Goal: Task Accomplishment & Management: Complete application form

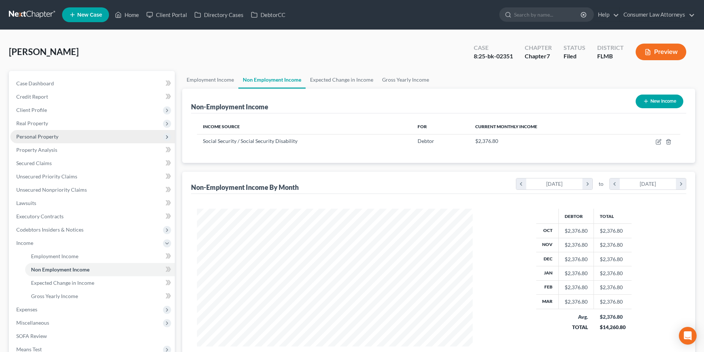
scroll to position [138, 290]
click at [132, 13] on link "Home" at bounding box center [126, 14] width 31 height 13
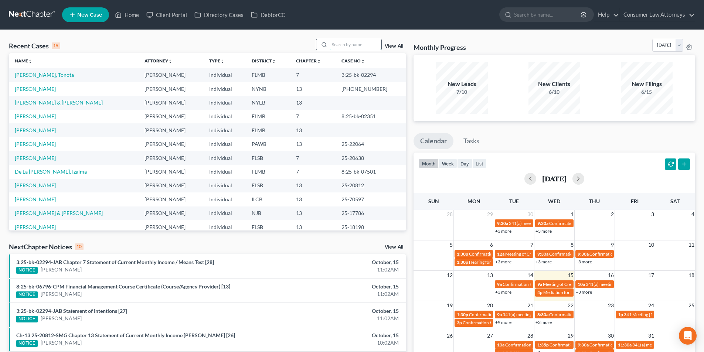
click at [348, 45] on input "search" at bounding box center [355, 44] width 52 height 11
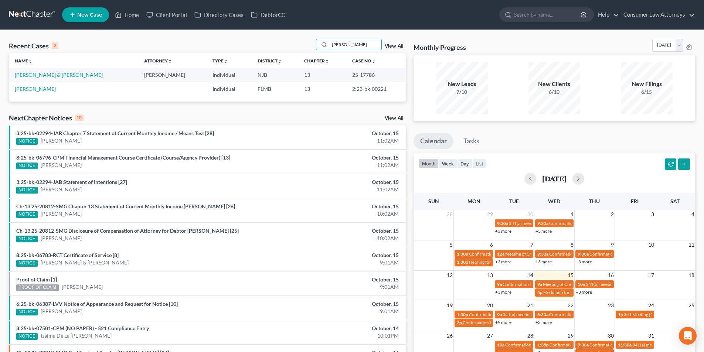
type input "[PERSON_NAME]"
click at [83, 18] on span "New Case" at bounding box center [89, 15] width 25 height 6
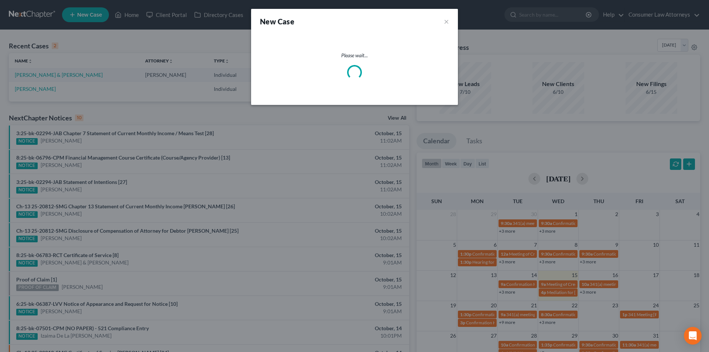
select select "15"
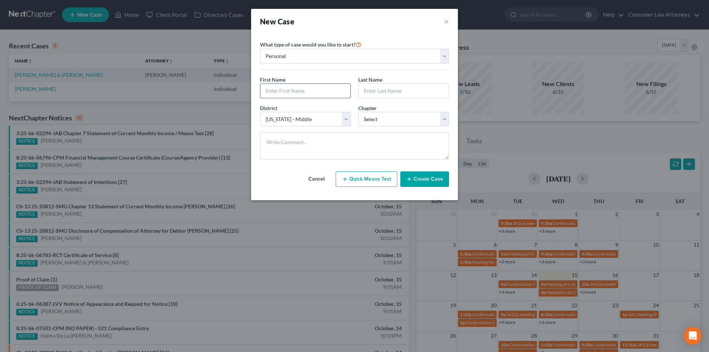
click at [305, 90] on input "text" at bounding box center [305, 91] width 90 height 14
type input "[PERSON_NAME]"
click at [410, 122] on select "Select 7 11 12 13" at bounding box center [403, 119] width 91 height 15
select select "0"
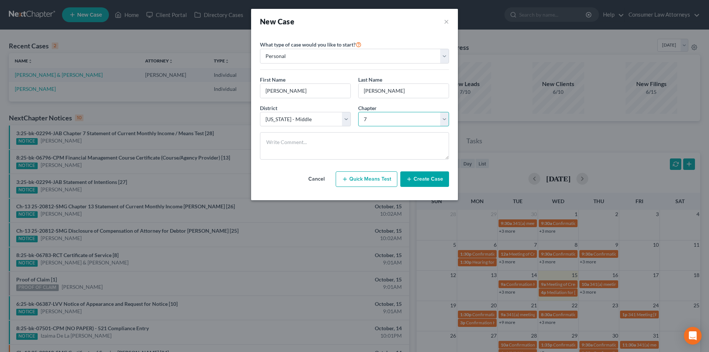
click at [358, 112] on select "Select 7 11 12 13" at bounding box center [403, 119] width 91 height 15
click at [419, 179] on button "Create Case" at bounding box center [424, 179] width 49 height 16
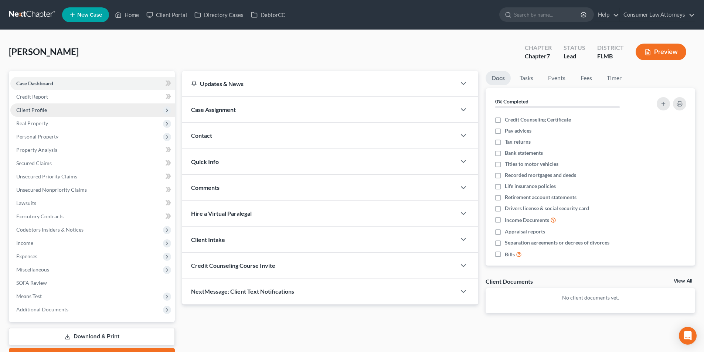
click at [37, 110] on span "Client Profile" at bounding box center [31, 110] width 31 height 6
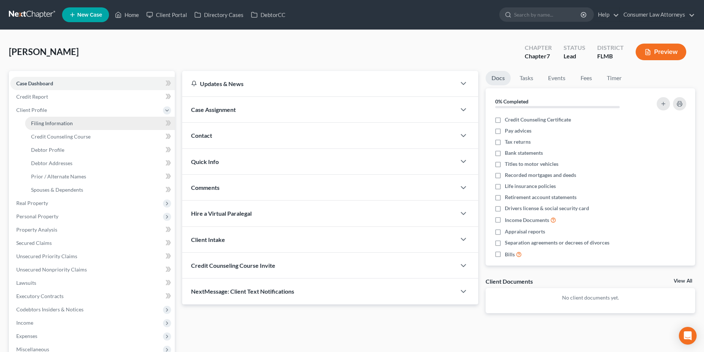
click at [57, 123] on span "Filing Information" at bounding box center [52, 123] width 42 height 6
select select "1"
select select "0"
select select "15"
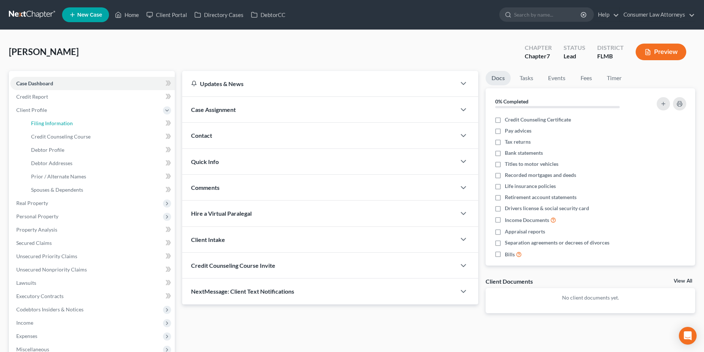
select select "9"
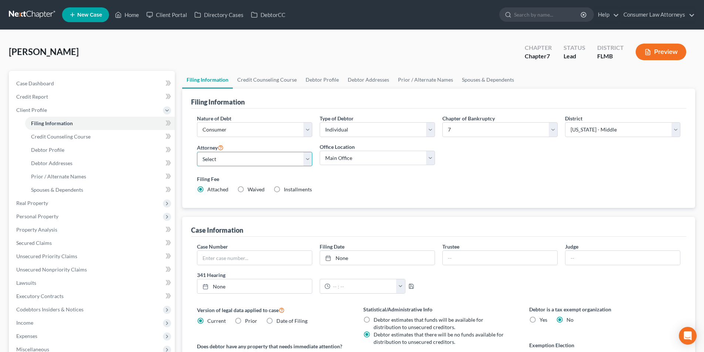
click at [265, 163] on select "Select [PERSON_NAME] - FLMB [PERSON_NAME] [PERSON_NAME] [PERSON_NAME] - ILNB [P…" at bounding box center [254, 159] width 115 height 15
select select "0"
click at [197, 152] on select "Select [PERSON_NAME] - FLMB [PERSON_NAME] [PERSON_NAME] [PERSON_NAME] - ILNB [P…" at bounding box center [254, 159] width 115 height 15
click at [274, 79] on link "Credit Counseling Course" at bounding box center [267, 80] width 68 height 18
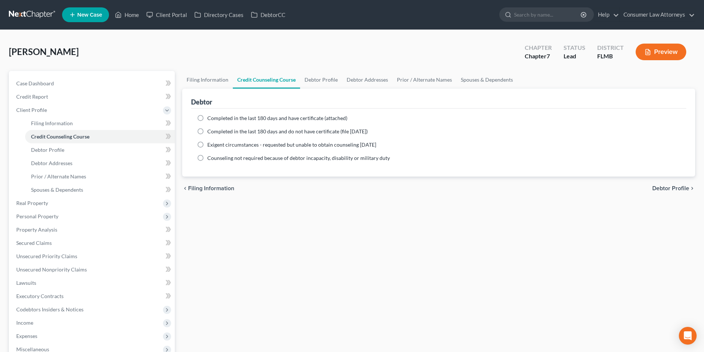
click at [207, 117] on label "Completed in the last 180 days and have certificate (attached)" at bounding box center [277, 117] width 140 height 7
click at [210, 117] on input "Completed in the last 180 days and have certificate (attached)" at bounding box center [212, 116] width 5 height 5
radio input "true"
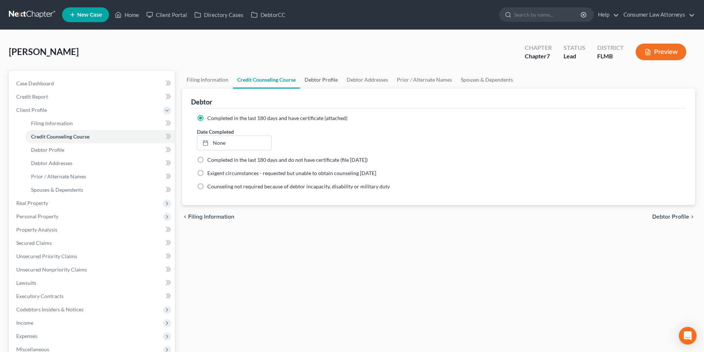
click at [310, 79] on link "Debtor Profile" at bounding box center [321, 80] width 42 height 18
select select "0"
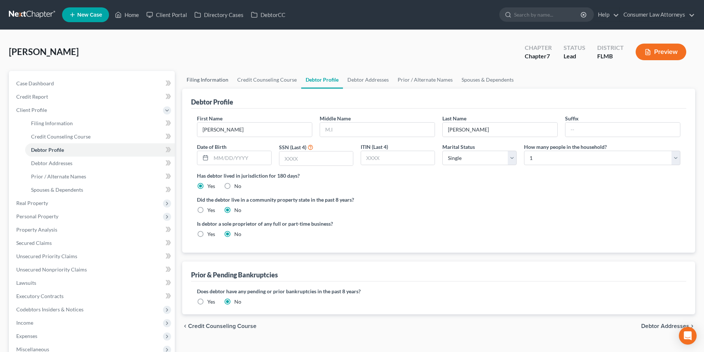
click at [213, 79] on link "Filing Information" at bounding box center [207, 80] width 51 height 18
select select "1"
select select "0"
select select "15"
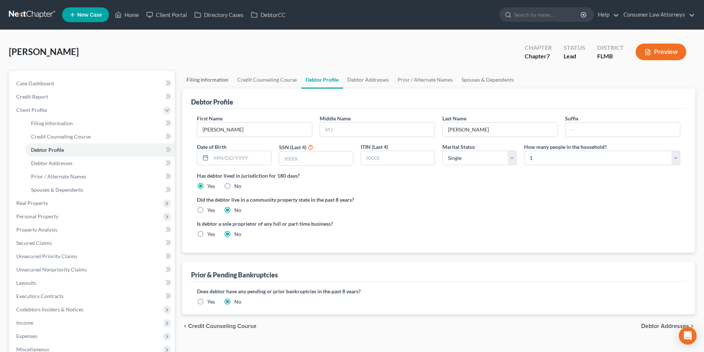
select select "0"
select select "9"
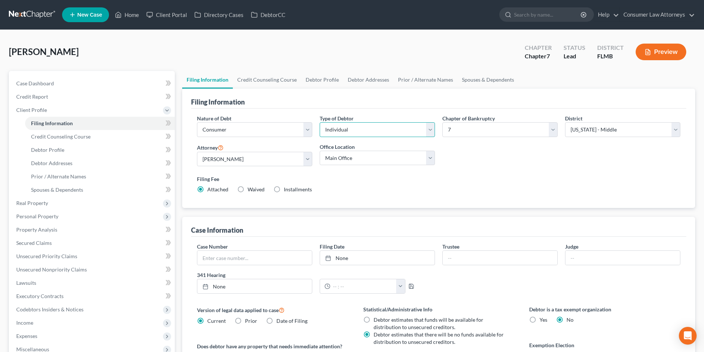
drag, startPoint x: 363, startPoint y: 131, endPoint x: 362, endPoint y: 137, distance: 5.3
click at [363, 131] on select "Select Individual Joint" at bounding box center [376, 129] width 115 height 15
select select "1"
click at [319, 122] on select "Select Individual Joint" at bounding box center [376, 129] width 115 height 15
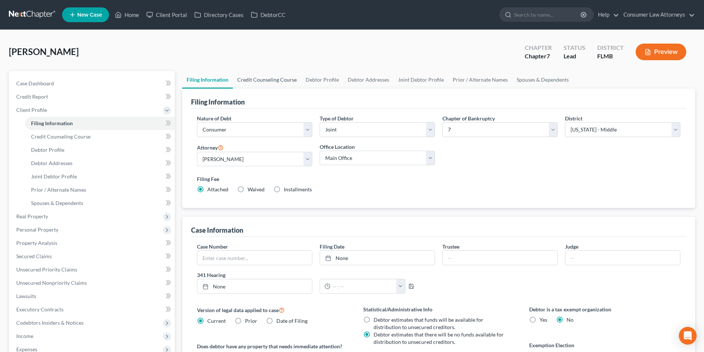
click at [267, 80] on link "Credit Counseling Course" at bounding box center [267, 80] width 68 height 18
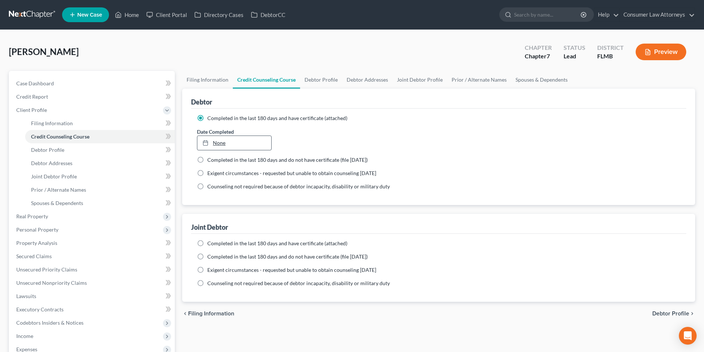
click at [250, 141] on link "None" at bounding box center [233, 143] width 73 height 14
type input "[DATE]"
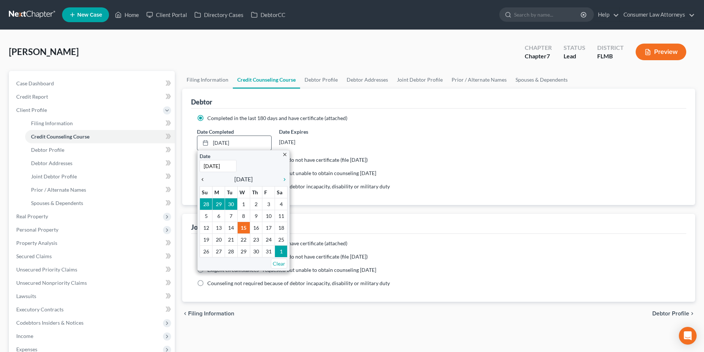
click at [203, 177] on icon "chevron_left" at bounding box center [204, 180] width 10 height 6
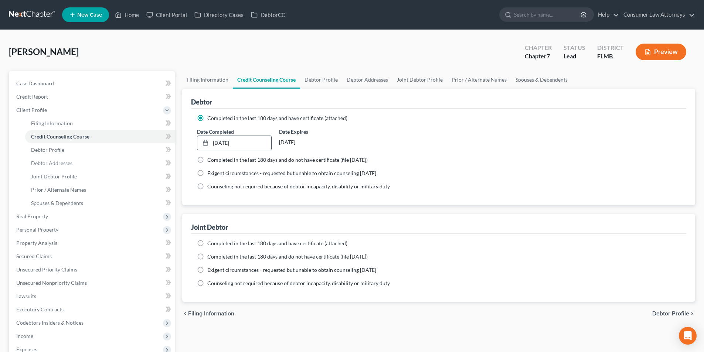
click at [207, 241] on label "Completed in the last 180 days and have certificate (attached)" at bounding box center [277, 243] width 140 height 7
click at [210, 241] on input "Completed in the last 180 days and have certificate (attached)" at bounding box center [212, 242] width 5 height 5
radio input "true"
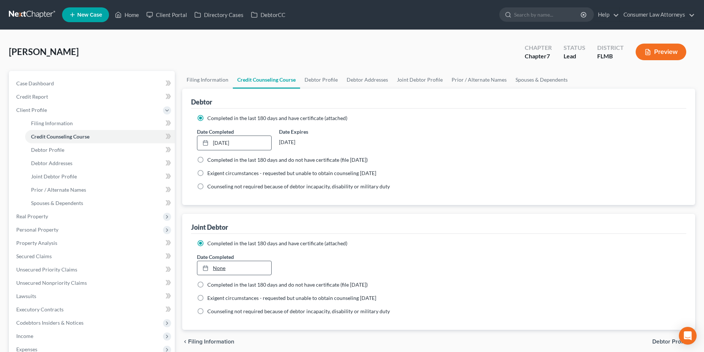
click at [240, 267] on link "None" at bounding box center [233, 268] width 73 height 14
type input "[DATE]"
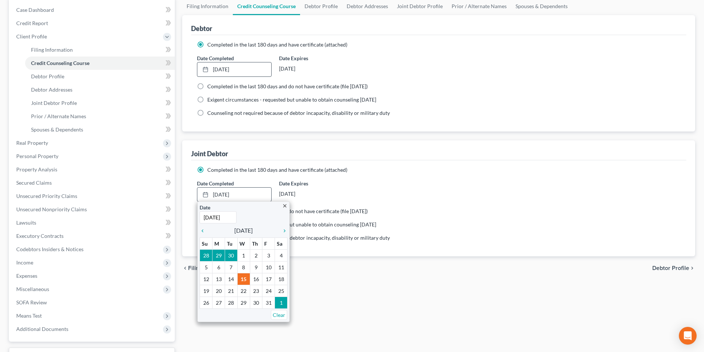
scroll to position [74, 0]
click at [202, 228] on icon "chevron_left" at bounding box center [204, 230] width 10 height 6
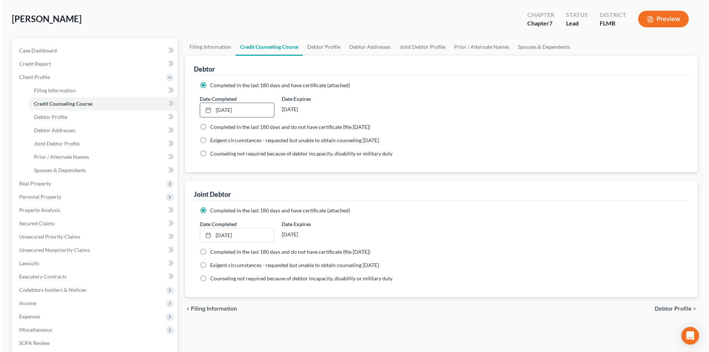
scroll to position [0, 0]
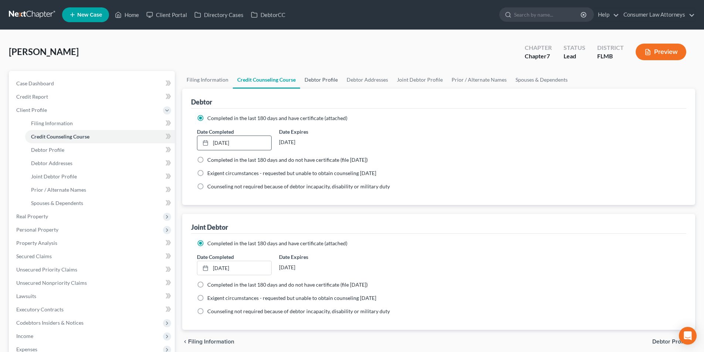
click at [320, 78] on link "Debtor Profile" at bounding box center [321, 80] width 42 height 18
select select "1"
select select "0"
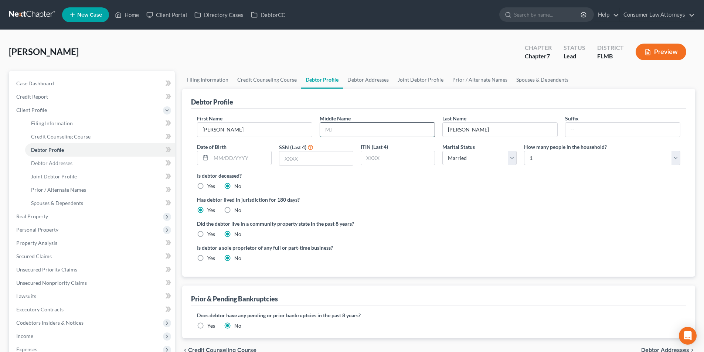
click at [338, 127] on input "text" at bounding box center [377, 130] width 114 height 14
type input "[PERSON_NAME]"
type input "[DATE]"
click at [308, 158] on input "text" at bounding box center [315, 158] width 73 height 14
type input "7758"
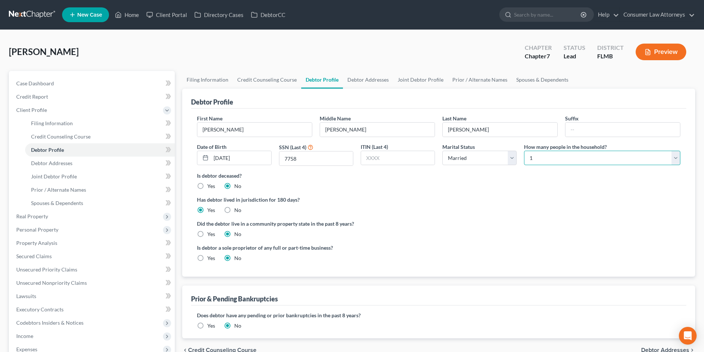
click at [559, 162] on select "Select 1 2 3 4 5 6 7 8 9 10 11 12 13 14 15 16 17 18 19 20" at bounding box center [602, 158] width 156 height 15
select select "3"
click at [524, 151] on select "Select 1 2 3 4 5 6 7 8 9 10 11 12 13 14 15 16 17 18 19 20" at bounding box center [602, 158] width 156 height 15
click at [371, 83] on link "Debtor Addresses" at bounding box center [368, 80] width 50 height 18
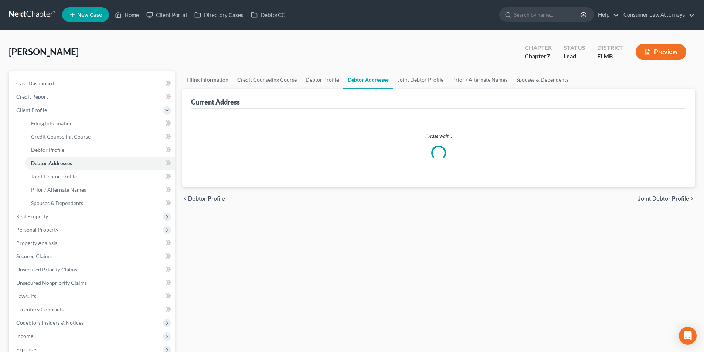
select select "0"
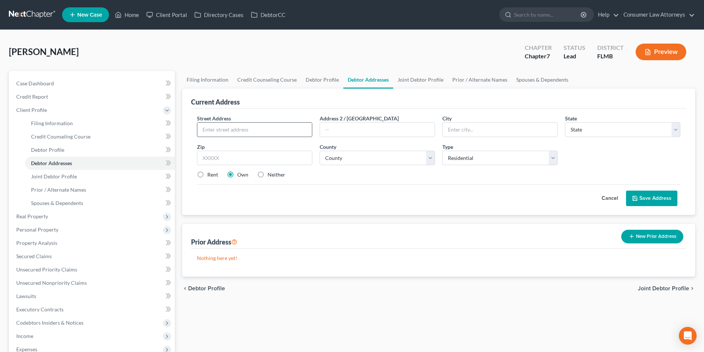
click at [257, 128] on input "text" at bounding box center [254, 130] width 114 height 14
type input "[STREET_ADDRESS]"
type input "[GEOGRAPHIC_DATA]"
select select "9"
type input "34604"
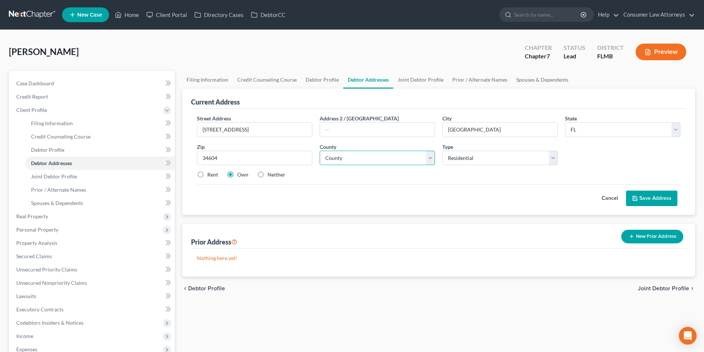
click at [401, 153] on select "County [GEOGRAPHIC_DATA] [GEOGRAPHIC_DATA] [GEOGRAPHIC_DATA] [GEOGRAPHIC_DATA] …" at bounding box center [376, 158] width 115 height 15
type input "[GEOGRAPHIC_DATA]"
select select "25"
click at [319, 151] on select "County [GEOGRAPHIC_DATA] [GEOGRAPHIC_DATA] [GEOGRAPHIC_DATA] [GEOGRAPHIC_DATA] …" at bounding box center [376, 158] width 115 height 15
click at [425, 83] on link "Joint Debtor Profile" at bounding box center [420, 80] width 55 height 18
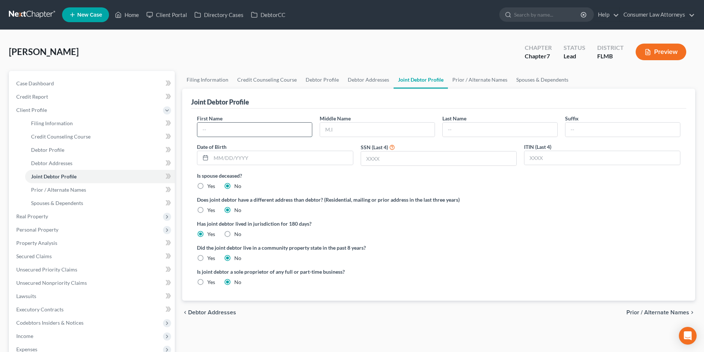
click at [236, 125] on input "text" at bounding box center [254, 130] width 114 height 14
type input "[PERSON_NAME]"
type input "[DATE]"
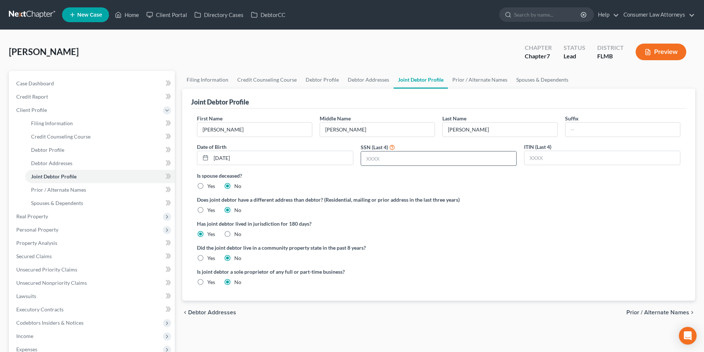
click at [403, 162] on input "text" at bounding box center [438, 158] width 155 height 14
type input "4438"
click at [488, 83] on link "Prior / Alternate Names" at bounding box center [480, 80] width 64 height 18
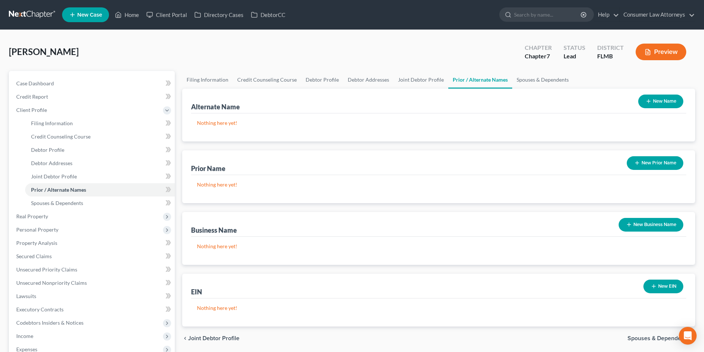
click at [656, 100] on button "New Name" at bounding box center [660, 102] width 45 height 14
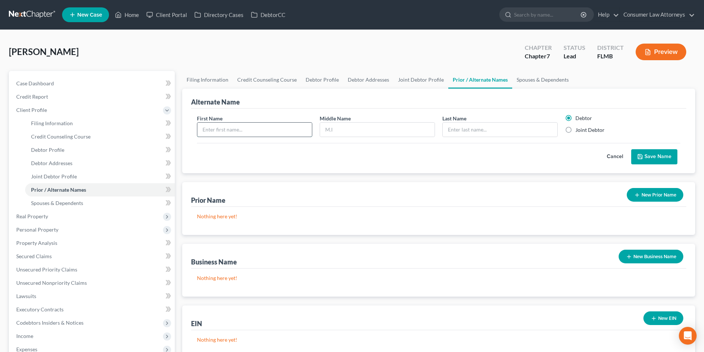
click at [250, 134] on input "text" at bounding box center [254, 130] width 114 height 14
type input "[PERSON_NAME]"
type input "A."
type input "[PERSON_NAME]"
click at [656, 155] on button "Save Name" at bounding box center [654, 157] width 46 height 16
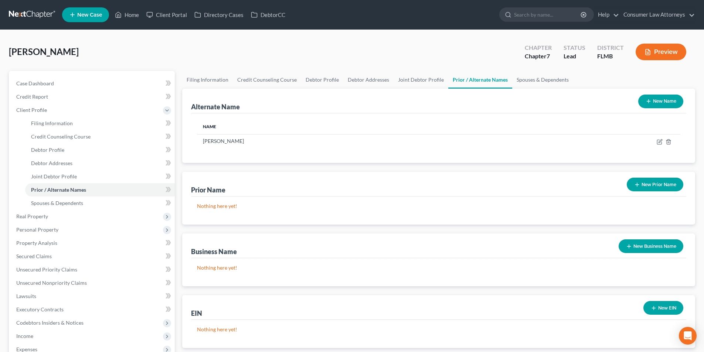
drag, startPoint x: 655, startPoint y: 101, endPoint x: 646, endPoint y: 107, distance: 11.1
click at [655, 101] on button "New Name" at bounding box center [660, 102] width 45 height 14
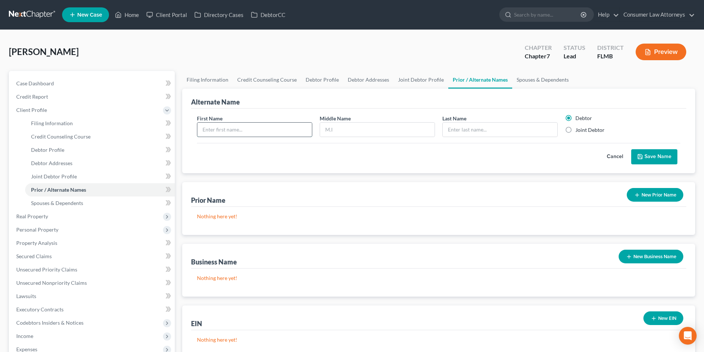
click at [284, 134] on input "text" at bounding box center [254, 130] width 114 height 14
type input "[PERSON_NAME]"
drag, startPoint x: 655, startPoint y: 155, endPoint x: 626, endPoint y: 147, distance: 30.7
click at [657, 155] on button "Save Name" at bounding box center [654, 157] width 46 height 16
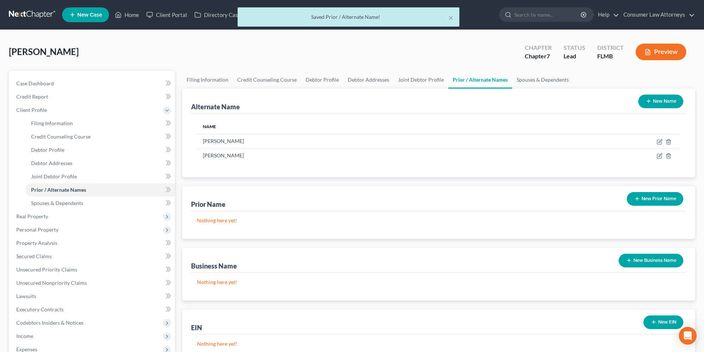
click at [670, 100] on button "New Name" at bounding box center [660, 102] width 45 height 14
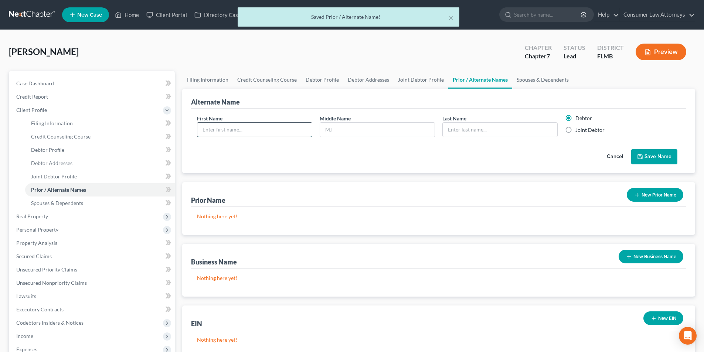
click at [251, 134] on input "text" at bounding box center [254, 130] width 114 height 14
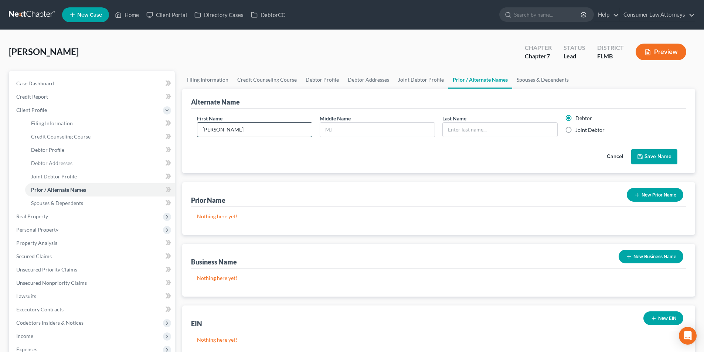
type input "[PERSON_NAME]"
type input "A."
type input "[PERSON_NAME]"
click at [575, 129] on label "Joint Debtor" at bounding box center [589, 129] width 29 height 7
click at [578, 129] on input "Joint Debtor" at bounding box center [580, 128] width 5 height 5
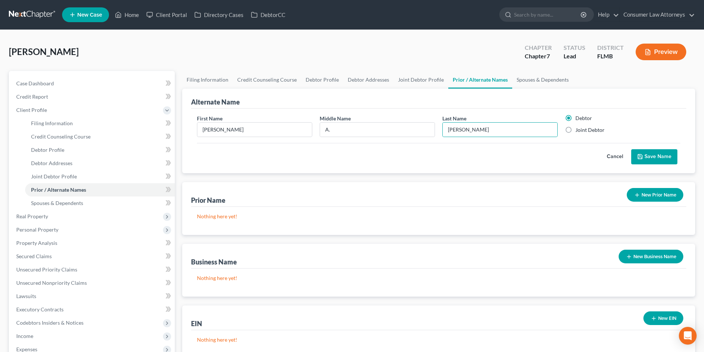
radio input "true"
radio input "false"
click at [659, 155] on button "Save Name" at bounding box center [654, 157] width 46 height 16
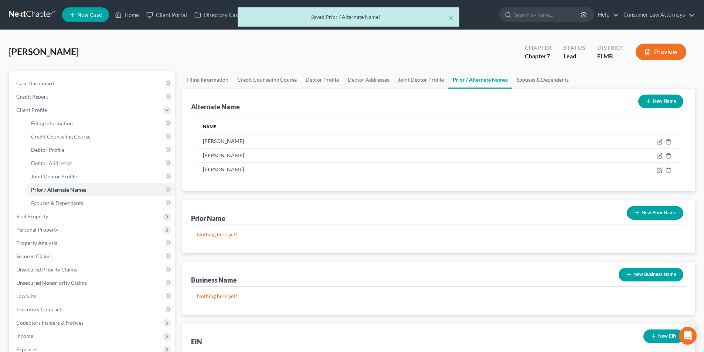
click at [668, 104] on button "New Name" at bounding box center [660, 102] width 45 height 14
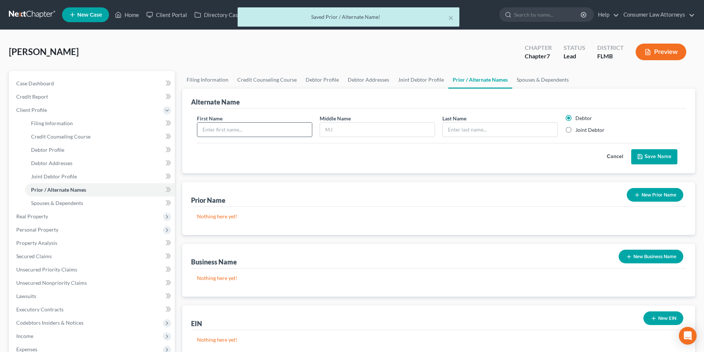
click at [279, 133] on input "text" at bounding box center [254, 130] width 114 height 14
type input "[PERSON_NAME]"
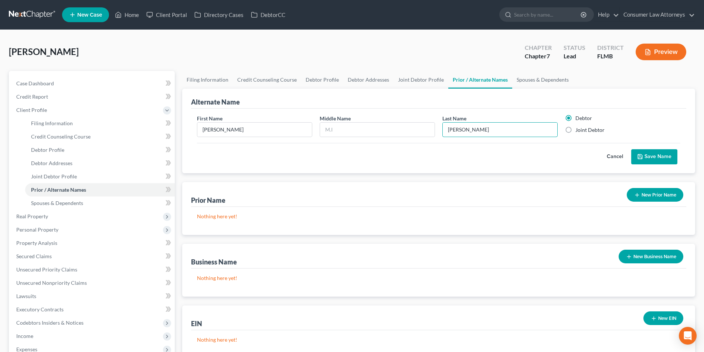
type input "[PERSON_NAME]"
click at [575, 131] on label "Joint Debtor" at bounding box center [589, 129] width 29 height 7
click at [578, 131] on input "Joint Debtor" at bounding box center [580, 128] width 5 height 5
radio input "true"
radio input "false"
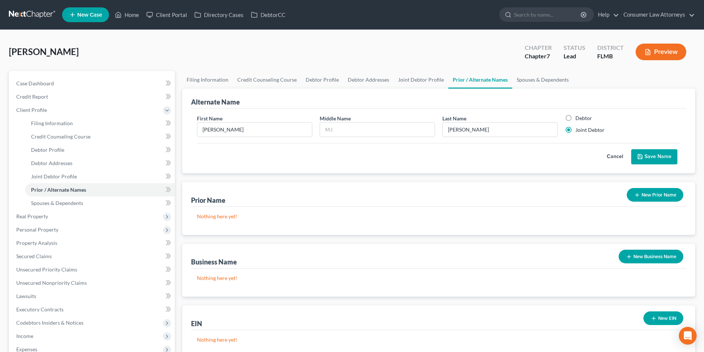
click at [660, 156] on button "Save Name" at bounding box center [654, 157] width 46 height 16
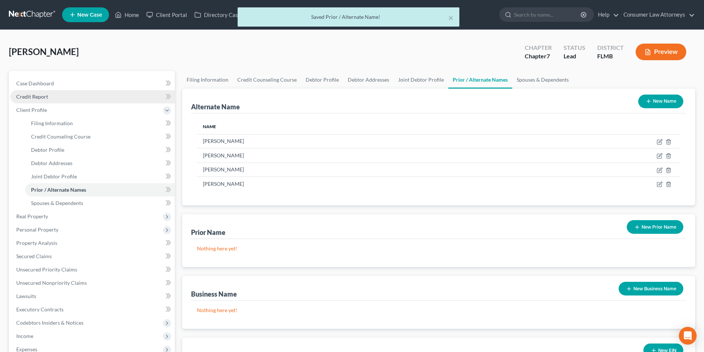
click at [42, 97] on span "Credit Report" at bounding box center [32, 96] width 32 height 6
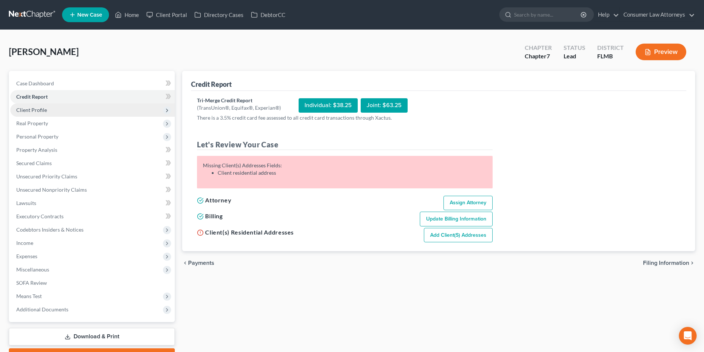
click at [45, 110] on span "Client Profile" at bounding box center [31, 110] width 31 height 6
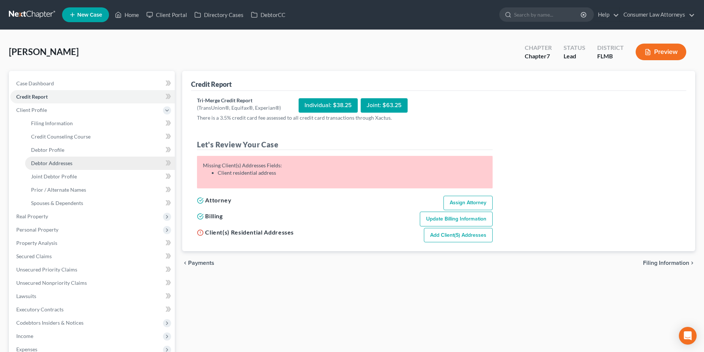
click at [60, 164] on span "Debtor Addresses" at bounding box center [51, 163] width 41 height 6
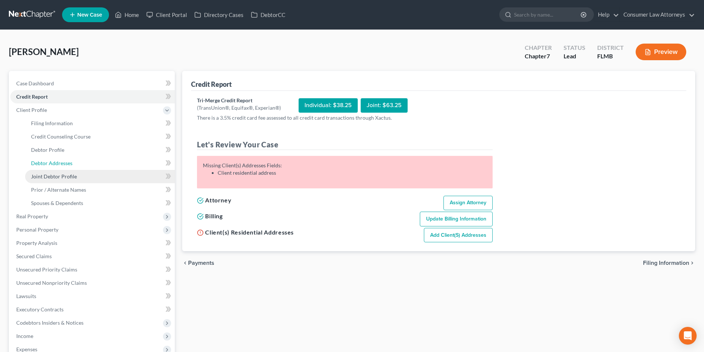
select select "0"
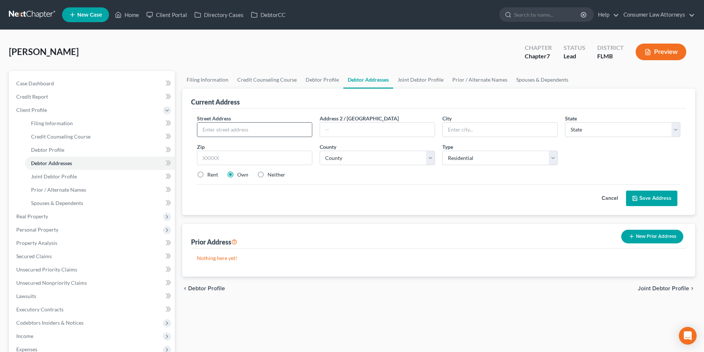
click at [257, 129] on input "text" at bounding box center [254, 130] width 114 height 14
type input "[STREET_ADDRESS]"
click at [462, 130] on input "text" at bounding box center [499, 130] width 114 height 14
type input "[GEOGRAPHIC_DATA]"
select select "9"
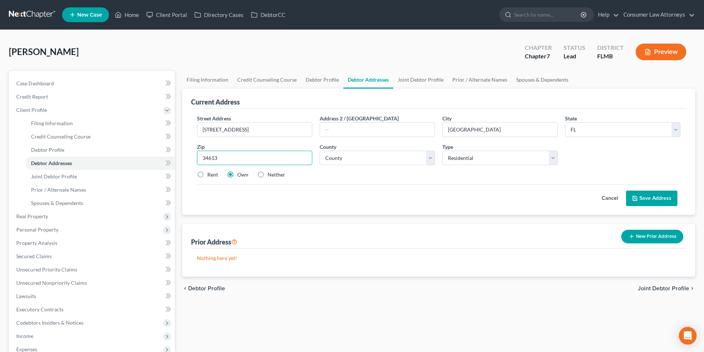
click at [237, 157] on input "34613" at bounding box center [254, 158] width 115 height 15
type input "34604"
type input "[GEOGRAPHIC_DATA]"
click at [380, 162] on select "County [GEOGRAPHIC_DATA] [GEOGRAPHIC_DATA] [GEOGRAPHIC_DATA] [GEOGRAPHIC_DATA] …" at bounding box center [376, 158] width 115 height 15
select select "25"
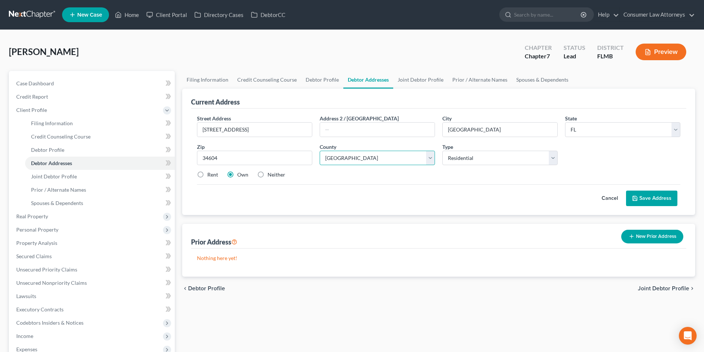
click at [319, 151] on select "County [GEOGRAPHIC_DATA] [GEOGRAPHIC_DATA] [GEOGRAPHIC_DATA] [GEOGRAPHIC_DATA] …" at bounding box center [376, 158] width 115 height 15
click at [651, 199] on button "Save Address" at bounding box center [651, 199] width 51 height 16
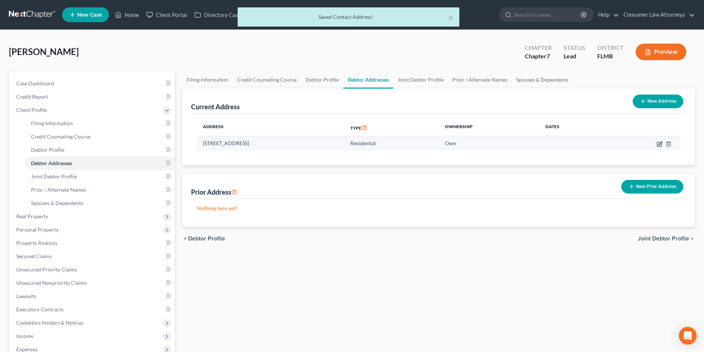
click at [659, 144] on icon "button" at bounding box center [659, 144] width 6 height 6
select select "9"
select select "25"
select select "0"
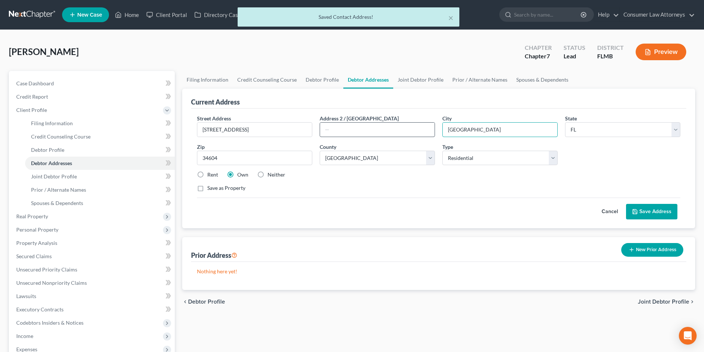
drag, startPoint x: 469, startPoint y: 132, endPoint x: 385, endPoint y: 131, distance: 83.8
click at [385, 131] on div "Street Address * [STREET_ADDRESS] Address 2 / [GEOGRAPHIC_DATA] * [GEOGRAPHIC_D…" at bounding box center [438, 155] width 490 height 83
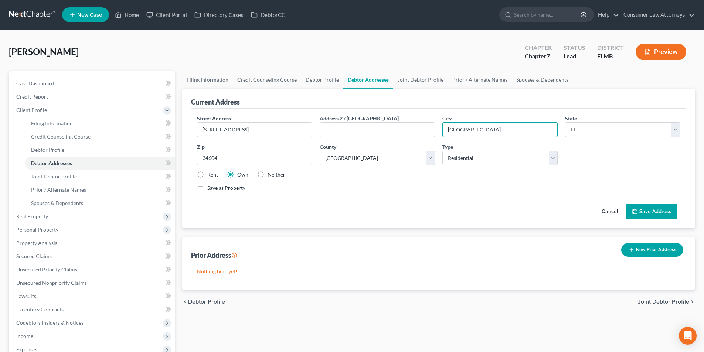
type input "[GEOGRAPHIC_DATA]"
click at [650, 213] on button "Save Address" at bounding box center [651, 212] width 51 height 16
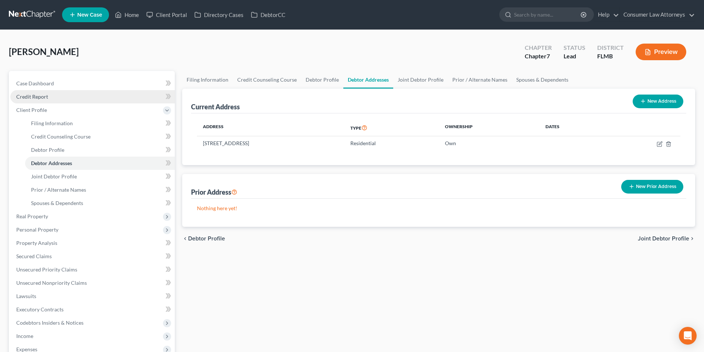
click at [41, 98] on span "Credit Report" at bounding box center [32, 96] width 32 height 6
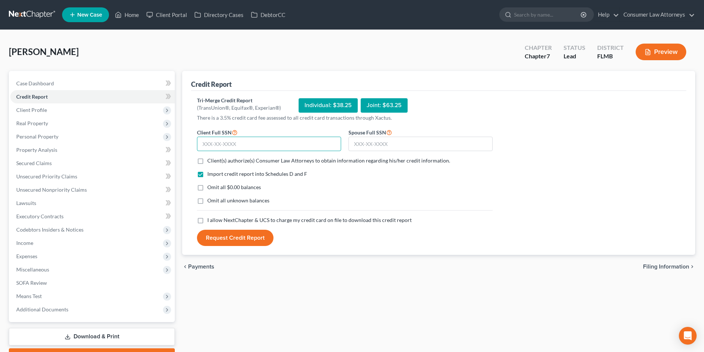
click at [234, 148] on input "text" at bounding box center [269, 144] width 144 height 15
type input "596-22-7758"
click at [378, 144] on input "text" at bounding box center [420, 144] width 144 height 15
type input "595-87-4438"
click at [207, 162] on label "Client(s) authorize(s) Consumer Law Attorneys to obtain information regarding h…" at bounding box center [328, 160] width 243 height 7
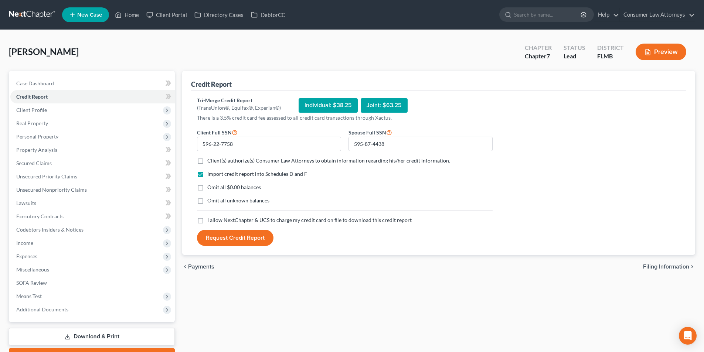
click at [210, 162] on input "Client(s) authorize(s) Consumer Law Attorneys to obtain information regarding h…" at bounding box center [212, 159] width 5 height 5
checkbox input "true"
click at [207, 220] on label "I allow NextChapter & UCS to charge my credit card on file to download this cre…" at bounding box center [309, 219] width 204 height 7
click at [210, 220] on input "I allow NextChapter & UCS to charge my credit card on file to download this cre…" at bounding box center [212, 218] width 5 height 5
checkbox input "true"
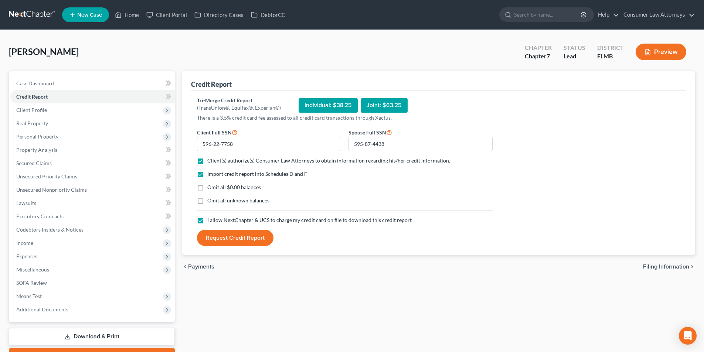
click at [244, 242] on button "Request Credit Report" at bounding box center [235, 238] width 76 height 16
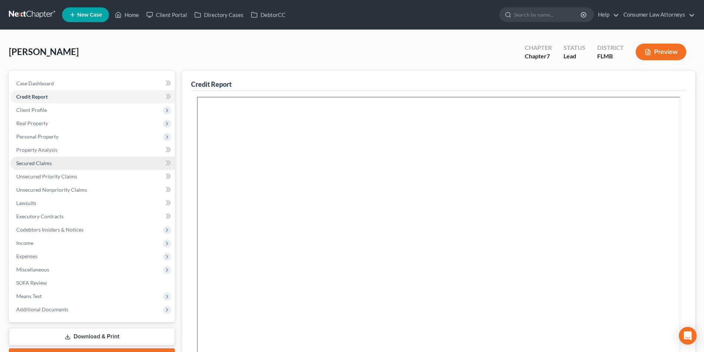
click at [46, 160] on span "Secured Claims" at bounding box center [33, 163] width 35 height 6
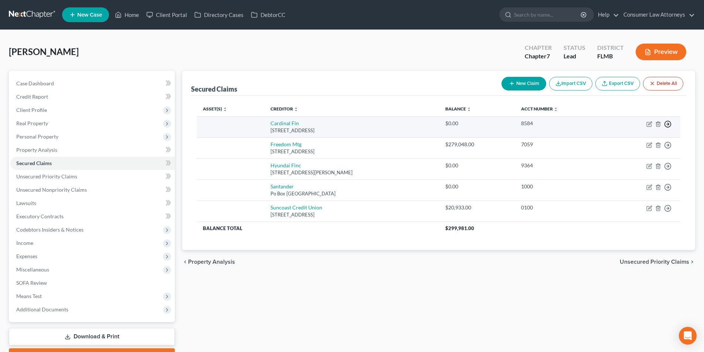
click at [669, 126] on icon "button" at bounding box center [667, 123] width 7 height 7
click at [631, 142] on link "Move to F" at bounding box center [634, 142] width 62 height 13
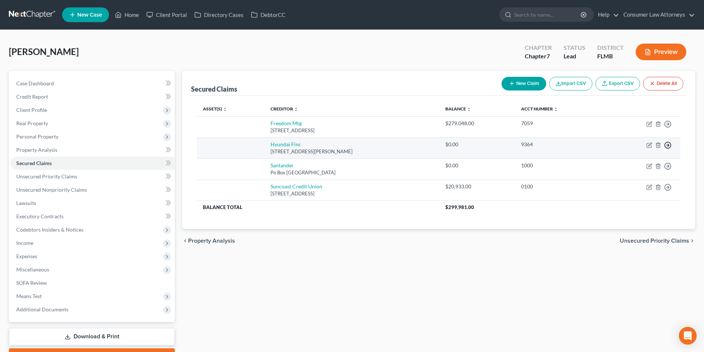
click at [666, 146] on icon "button" at bounding box center [667, 144] width 7 height 7
click at [634, 165] on link "Move to F" at bounding box center [634, 163] width 62 height 13
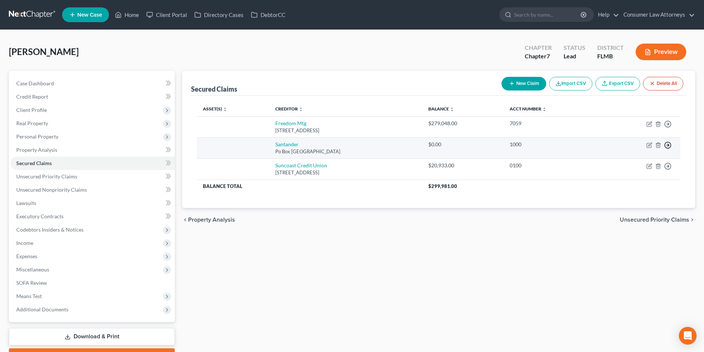
click at [668, 146] on icon "button" at bounding box center [667, 144] width 7 height 7
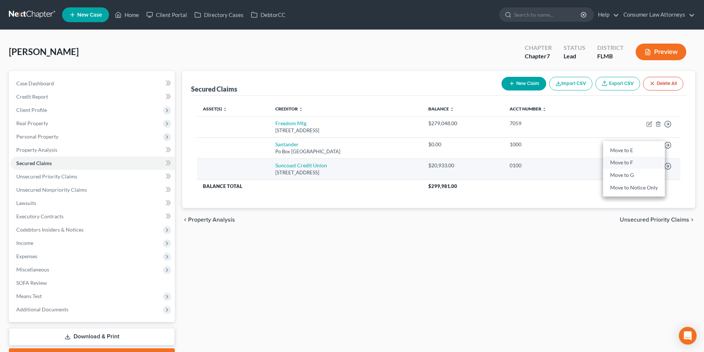
click at [622, 161] on link "Move to F" at bounding box center [634, 163] width 62 height 13
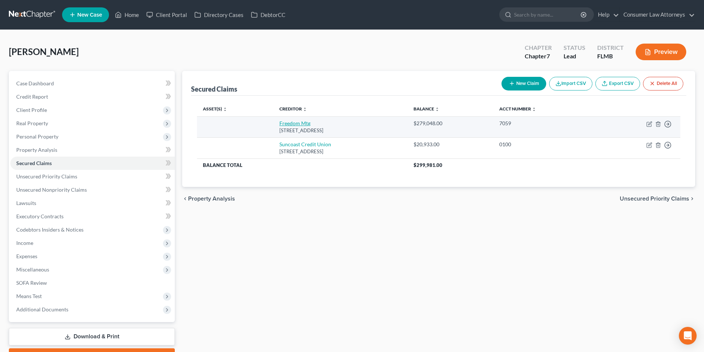
click at [281, 121] on link "Freedom Mtg" at bounding box center [294, 123] width 31 height 6
select select "15"
select select "0"
select select "1"
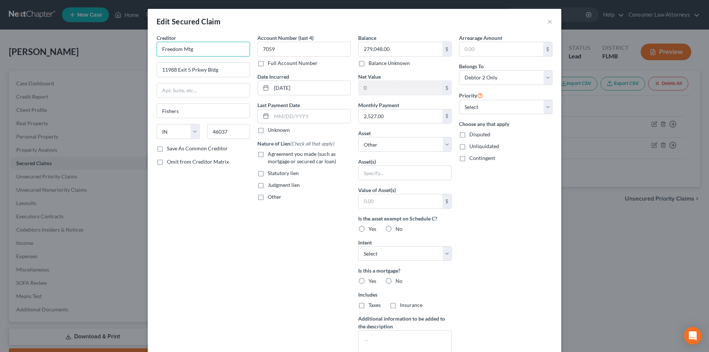
click at [222, 55] on input "Freedom Mtg" at bounding box center [203, 49] width 93 height 15
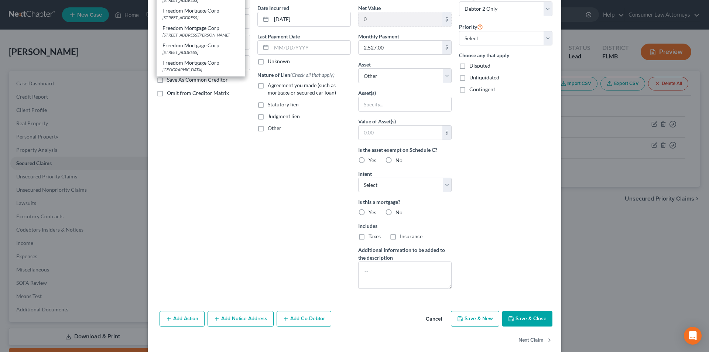
scroll to position [74, 0]
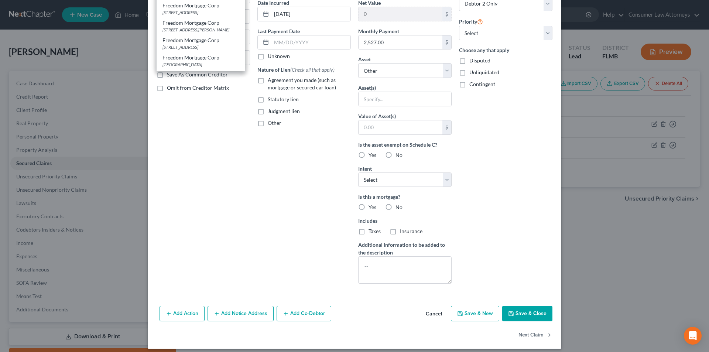
type input "Freedom Mortgage"
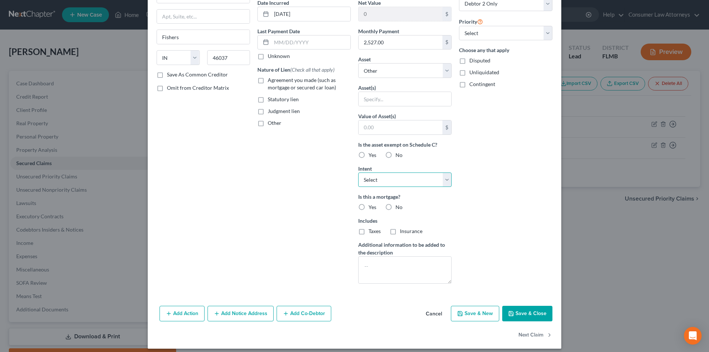
click at [384, 180] on select "Select Surrender Redeem Reaffirm Avoid Other" at bounding box center [404, 179] width 93 height 15
select select "2"
click at [358, 172] on select "Select Surrender Redeem Reaffirm Avoid Other" at bounding box center [404, 179] width 93 height 15
click at [369, 208] on label "Yes" at bounding box center [373, 206] width 8 height 7
click at [372, 208] on input "Yes" at bounding box center [374, 205] width 5 height 5
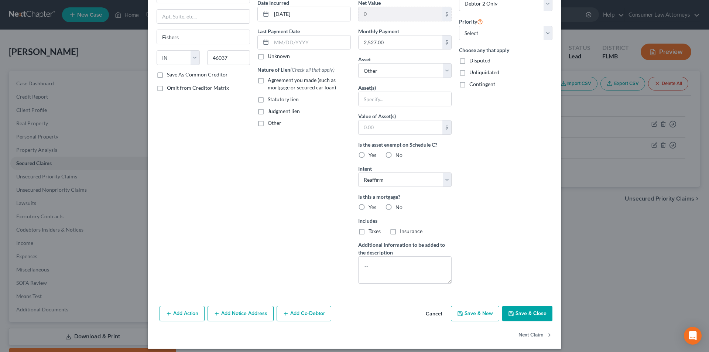
radio input "true"
click at [369, 232] on label "Taxes" at bounding box center [375, 230] width 12 height 7
click at [372, 232] on input "Taxes" at bounding box center [374, 229] width 5 height 5
checkbox input "true"
click at [400, 233] on label "Insurance" at bounding box center [411, 230] width 23 height 7
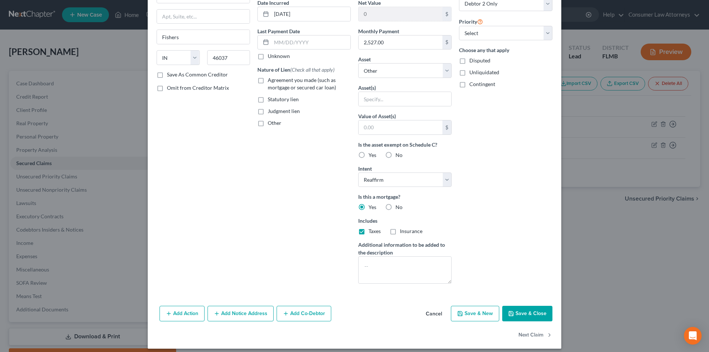
click at [403, 232] on input "Insurance" at bounding box center [405, 229] width 5 height 5
checkbox input "true"
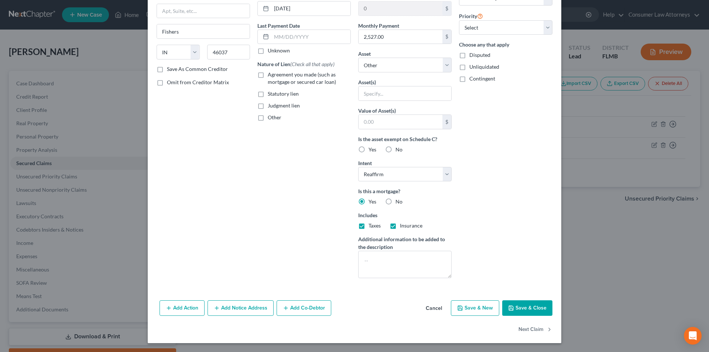
click at [529, 308] on button "Save & Close" at bounding box center [527, 308] width 50 height 16
select select
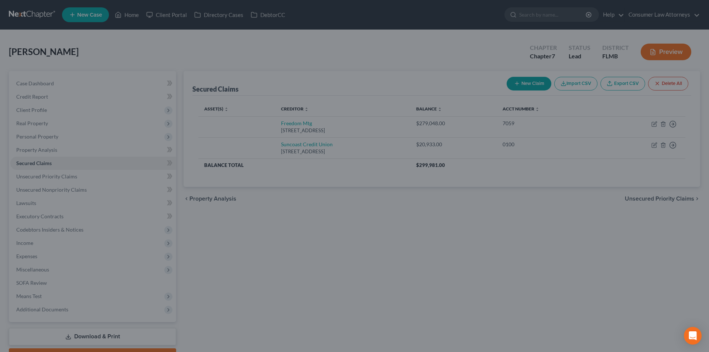
scroll to position [0, 0]
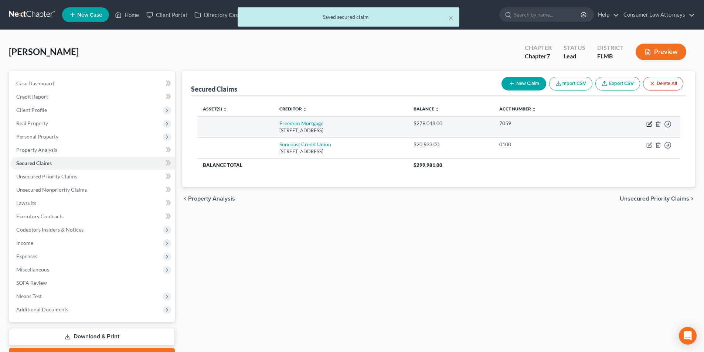
click at [650, 123] on icon "button" at bounding box center [649, 124] width 6 height 6
select select "15"
select select "2"
select select "1"
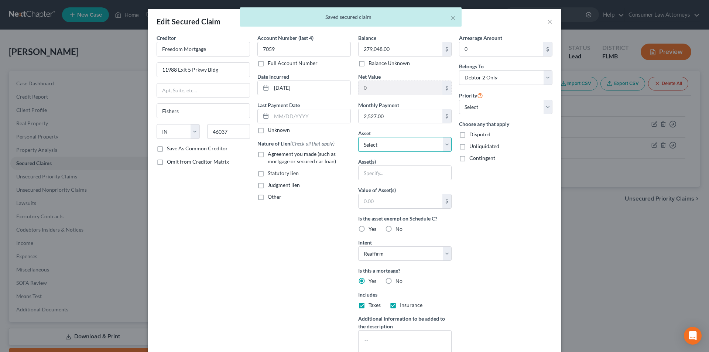
click at [394, 148] on select "Select Other Multiple Assets [STREET_ADDRESS] - $0.0" at bounding box center [404, 144] width 93 height 15
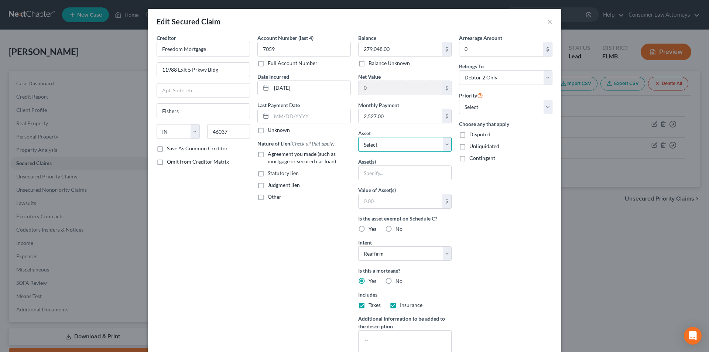
select select "2"
click at [358, 137] on select "Select Other Multiple Assets [STREET_ADDRESS] - $0.0" at bounding box center [404, 144] width 93 height 15
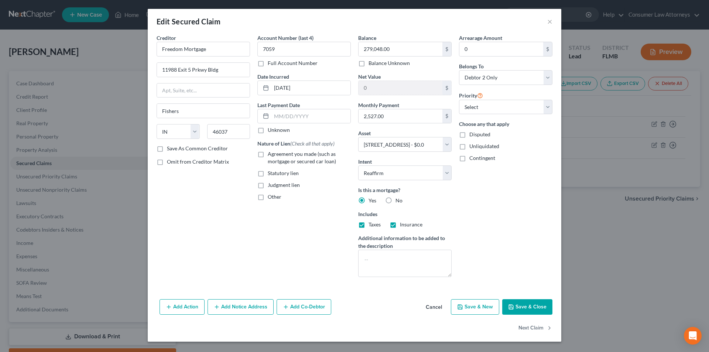
click at [522, 306] on button "Save & Close" at bounding box center [527, 307] width 50 height 16
select select
type input "-279,048.00"
select select "2"
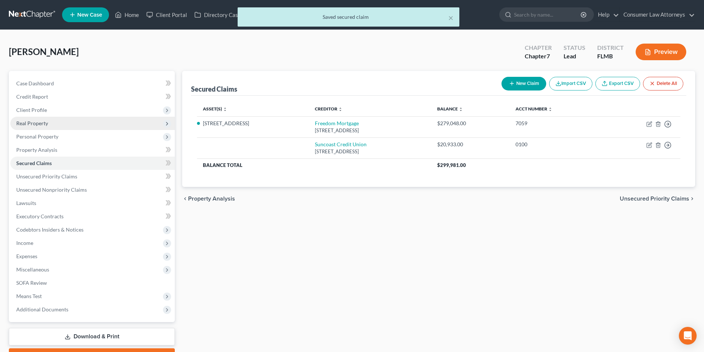
click at [30, 121] on span "Real Property" at bounding box center [32, 123] width 32 height 6
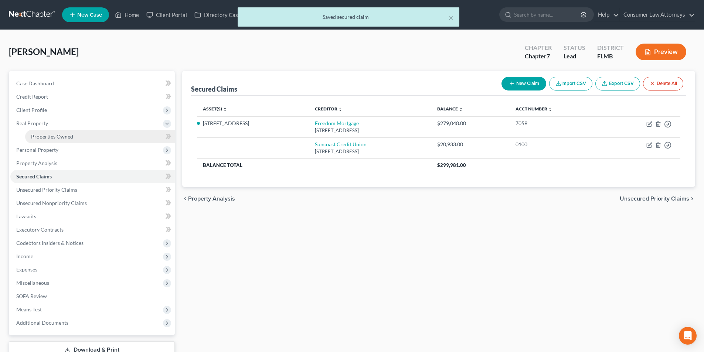
click at [69, 133] on span "Properties Owned" at bounding box center [52, 136] width 42 height 6
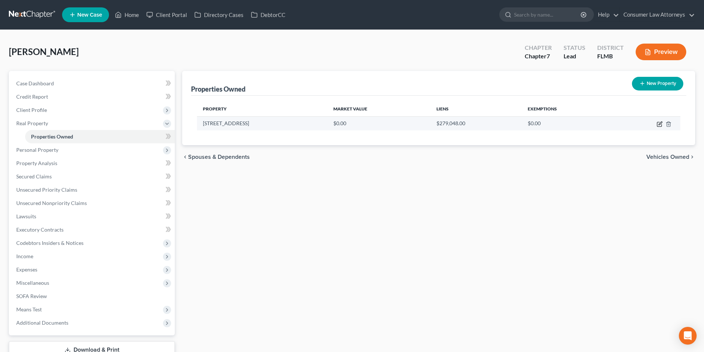
click at [657, 123] on icon "button" at bounding box center [659, 124] width 4 height 4
select select "9"
select select "25"
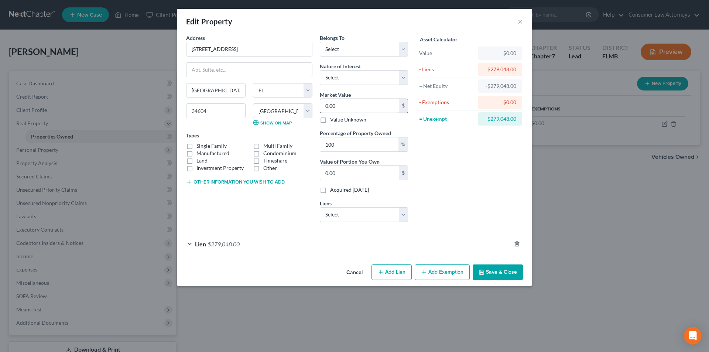
click at [359, 110] on input "0.00" at bounding box center [359, 106] width 79 height 14
type input "2"
type input "2.00"
type input "28"
type input "28.00"
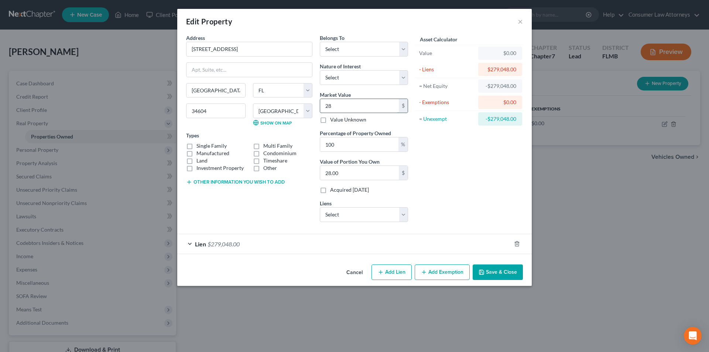
type input "284"
type input "284.00"
type input "2842"
type input "2,842.00"
type input "2,8424"
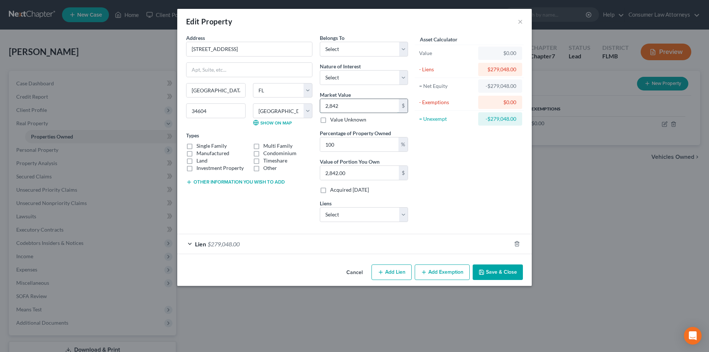
type input "28,424.00"
type input "28,4242"
type input "284,242.00"
click at [370, 42] on select "Select Debtor 1 Only Debtor 2 Only Debtor 1 And Debtor 2 Only At Least One Of T…" at bounding box center [364, 49] width 88 height 15
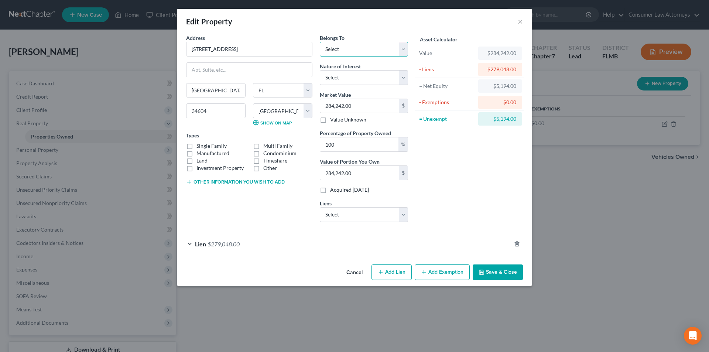
click at [370, 44] on select "Select Debtor 1 Only Debtor 2 Only Debtor 1 And Debtor 2 Only At Least One Of T…" at bounding box center [364, 49] width 88 height 15
select select "3"
click at [320, 42] on select "Select Debtor 1 Only Debtor 2 Only Debtor 1 And Debtor 2 Only At Least One Of T…" at bounding box center [364, 49] width 88 height 15
click at [370, 40] on div "Belongs To * Select Debtor 1 Only Debtor 2 Only Debtor 1 And Debtor 2 Only At L…" at bounding box center [364, 45] width 88 height 23
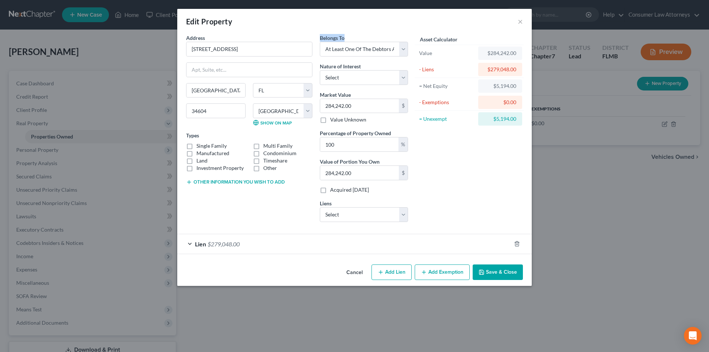
click at [370, 40] on div "Belongs To * Select Debtor 1 Only Debtor 2 Only Debtor 1 And Debtor 2 Only At L…" at bounding box center [364, 45] width 88 height 23
click at [370, 41] on div "Belongs To * Select Debtor 1 Only Debtor 2 Only Debtor 1 And Debtor 2 Only At L…" at bounding box center [364, 45] width 88 height 23
click at [368, 46] on select "Select Debtor 1 Only Debtor 2 Only Debtor 1 And Debtor 2 Only At Least One Of T…" at bounding box center [364, 49] width 88 height 15
click at [320, 42] on select "Select Debtor 1 Only Debtor 2 Only Debtor 1 And Debtor 2 Only At Least One Of T…" at bounding box center [364, 49] width 88 height 15
click at [377, 219] on select "Select Suncoast Credit Union - $20,933.00" at bounding box center [364, 214] width 88 height 15
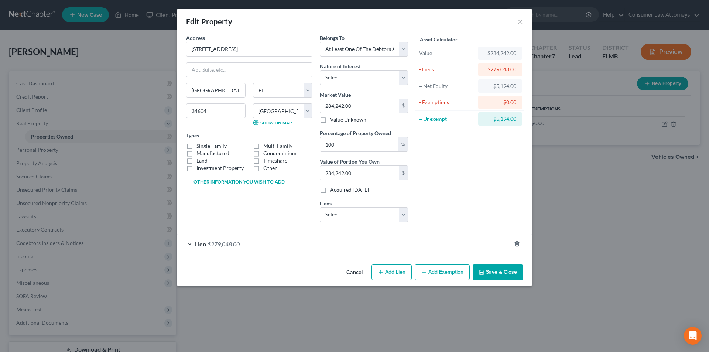
click at [490, 207] on div "Asset Calculator Value $284,242.00 - Liens $279,048.00 = Net Equity $5,194.00 -…" at bounding box center [469, 131] width 115 height 194
click at [502, 273] on button "Save & Close" at bounding box center [498, 272] width 50 height 16
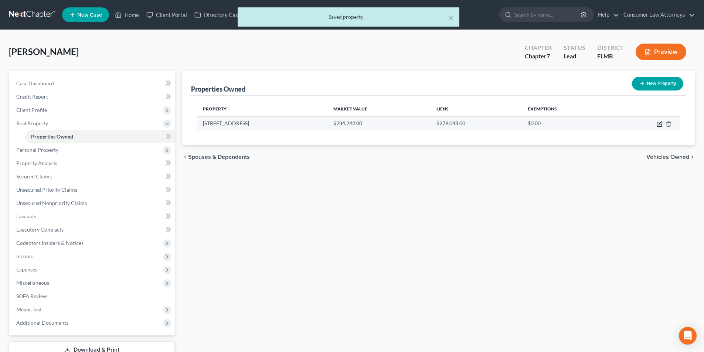
click at [657, 125] on icon "button" at bounding box center [659, 124] width 4 height 4
select select "9"
select select "25"
select select "3"
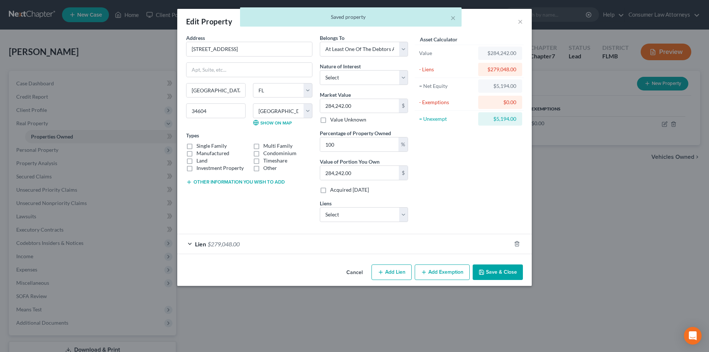
click at [439, 267] on button "Add Exemption" at bounding box center [442, 272] width 55 height 16
select select "2"
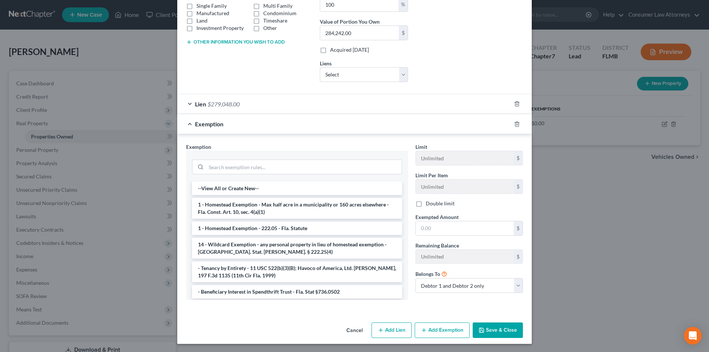
scroll to position [141, 0]
click at [252, 225] on li "1 - Homestead Exemption - 222.05 - Fla. Statute" at bounding box center [297, 227] width 210 height 13
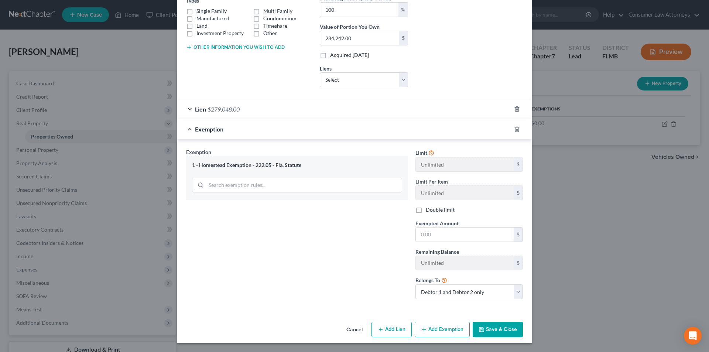
scroll to position [135, 0]
drag, startPoint x: 450, startPoint y: 234, endPoint x: 450, endPoint y: 222, distance: 12.2
click at [450, 234] on input "text" at bounding box center [465, 234] width 98 height 14
type input "5,194.00"
click at [500, 328] on button "Save & Close" at bounding box center [498, 330] width 50 height 16
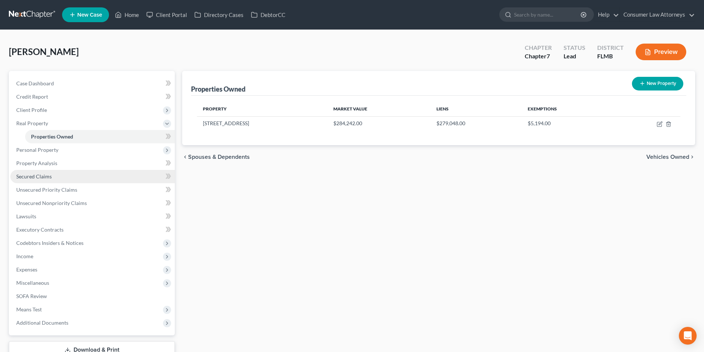
click at [50, 179] on span "Secured Claims" at bounding box center [33, 176] width 35 height 6
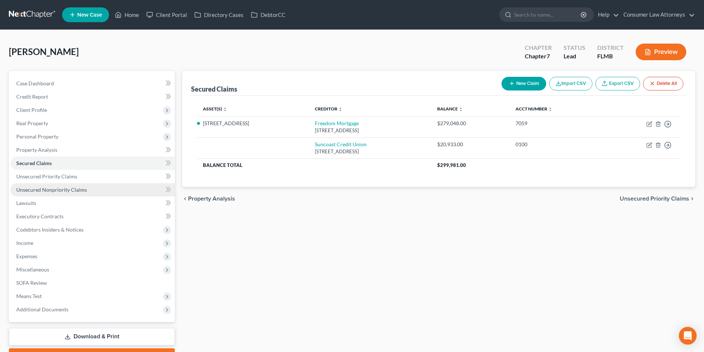
drag, startPoint x: 80, startPoint y: 190, endPoint x: 115, endPoint y: 195, distance: 35.0
click at [80, 190] on span "Unsecured Nonpriority Claims" at bounding box center [51, 190] width 71 height 6
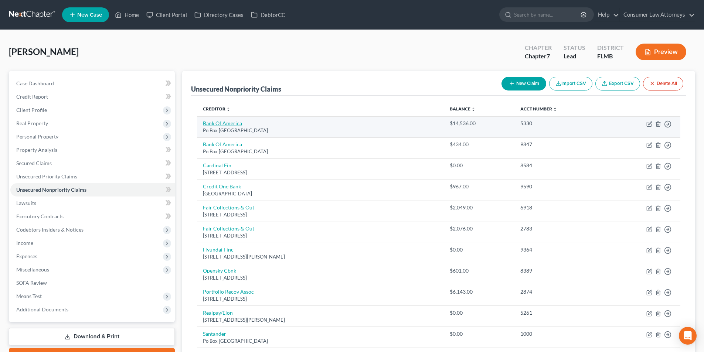
click at [230, 125] on link "Bank Of America" at bounding box center [222, 123] width 39 height 6
select select "45"
select select "2"
select select "1"
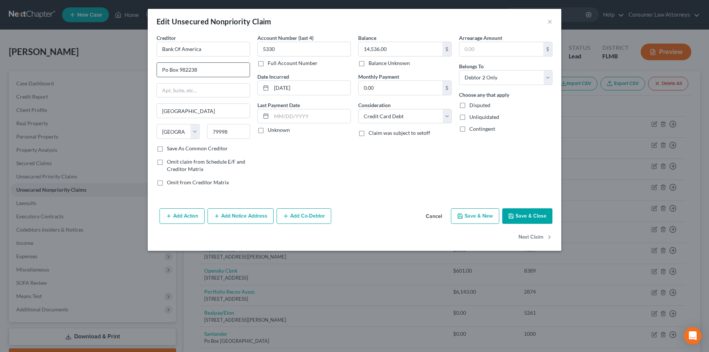
drag, startPoint x: 166, startPoint y: 68, endPoint x: 170, endPoint y: 73, distance: 6.6
click at [166, 68] on input "Po Box 982238" at bounding box center [203, 70] width 93 height 14
type input "PO Box 982238"
drag, startPoint x: 186, startPoint y: 49, endPoint x: 168, endPoint y: 46, distance: 18.0
click at [144, 47] on div "Edit Unsecured Nonpriority Claim × Creditor * Bank Of America [GEOGRAPHIC_DATA]…" at bounding box center [354, 176] width 709 height 352
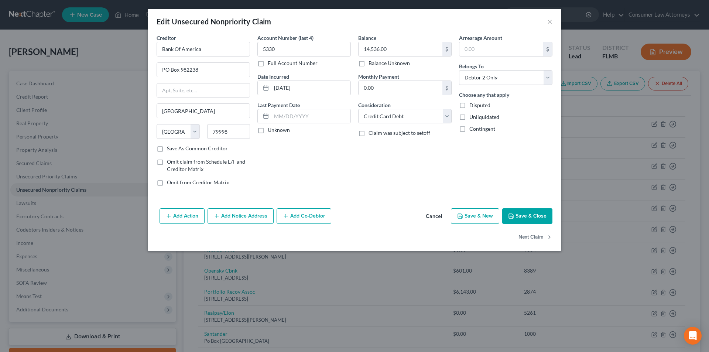
click at [242, 216] on button "Add Notice Address" at bounding box center [241, 216] width 66 height 16
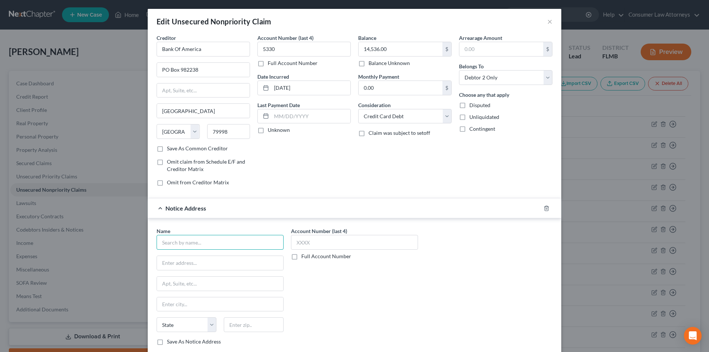
click at [218, 246] on input "text" at bounding box center [220, 242] width 127 height 15
paste input "Bank Of America"
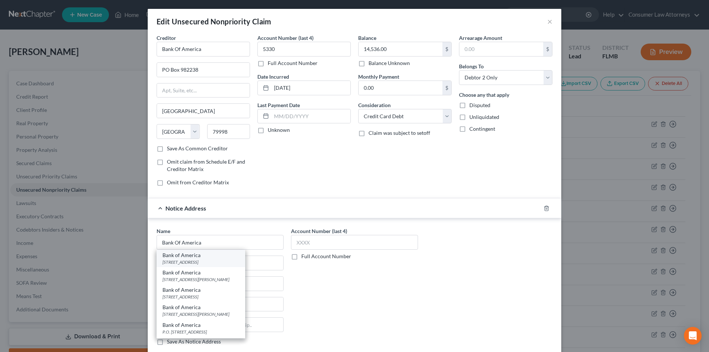
click at [204, 261] on div "[STREET_ADDRESS]" at bounding box center [200, 262] width 77 height 6
type input "Bank of America"
type input "PO Box 15026"
type input "Wilmington"
select select "7"
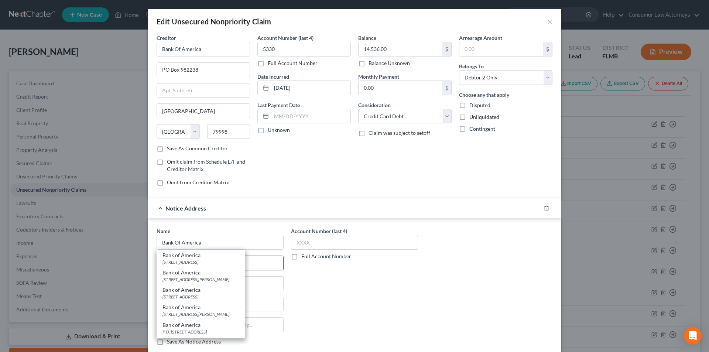
type input "19801"
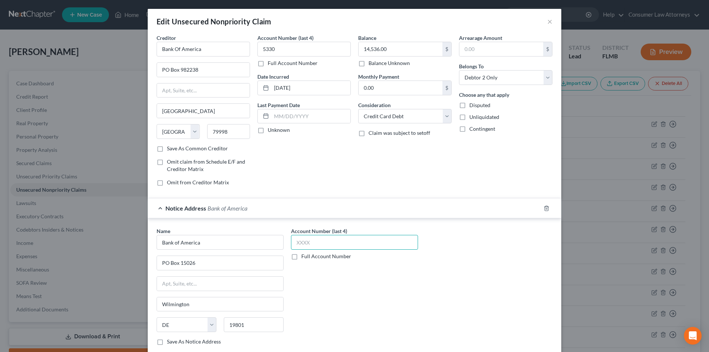
click at [306, 245] on input "text" at bounding box center [354, 242] width 127 height 15
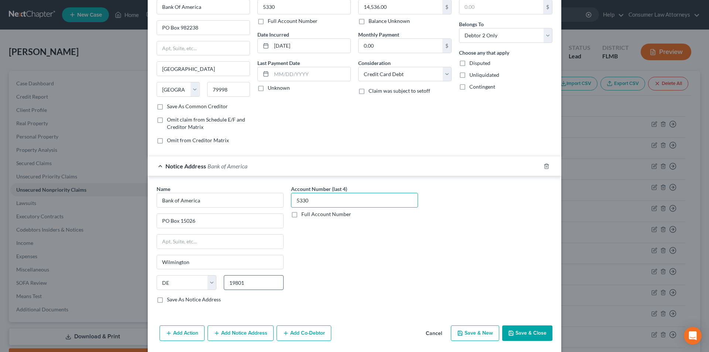
scroll to position [67, 0]
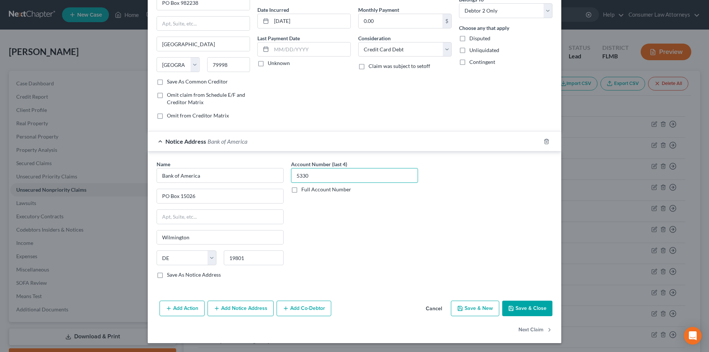
type input "5330"
click at [235, 308] on button "Add Notice Address" at bounding box center [241, 309] width 66 height 16
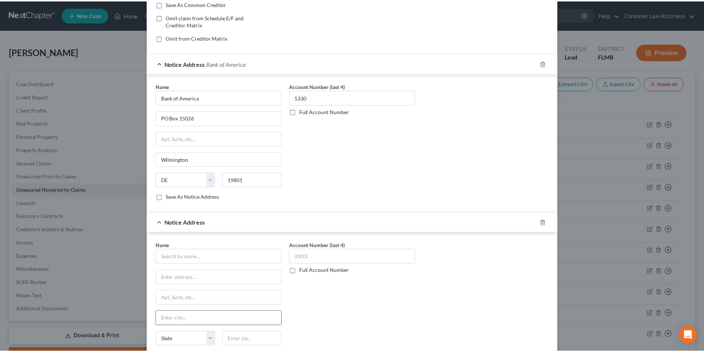
scroll to position [226, 0]
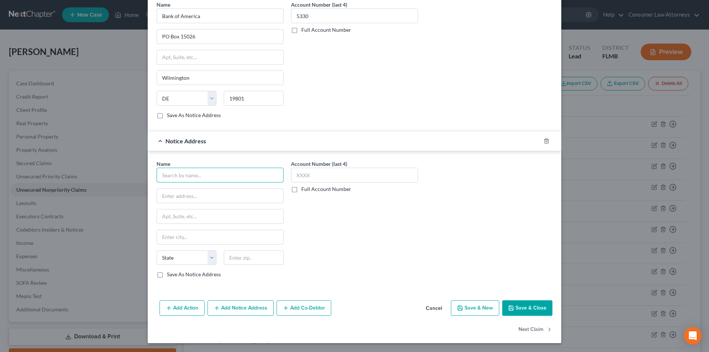
click at [189, 175] on input "text" at bounding box center [220, 175] width 127 height 15
paste input "Bank Of America"
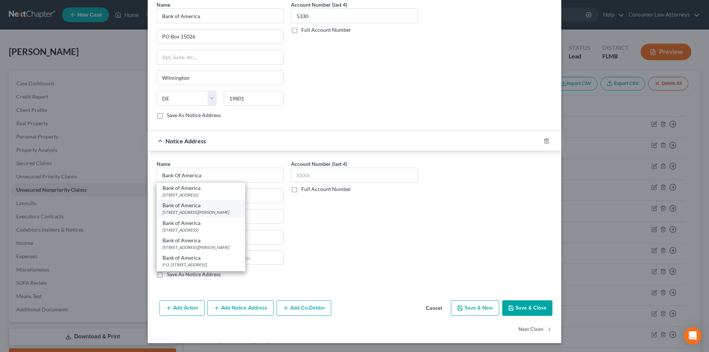
click at [187, 206] on div "Bank of America" at bounding box center [200, 205] width 77 height 7
type input "Bank of America"
type input "[STREET_ADDRESS][PERSON_NAME]"
type input "Charlotte"
select select "28"
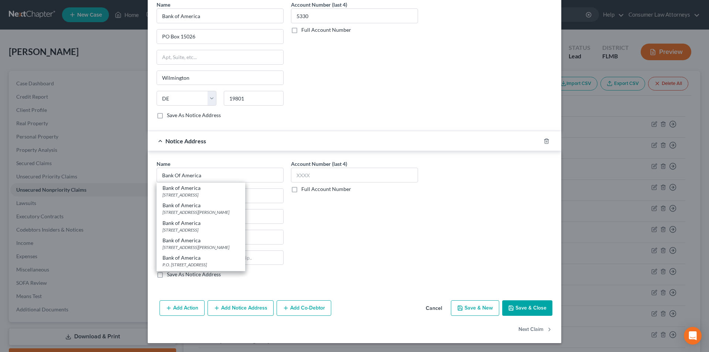
type input "28255"
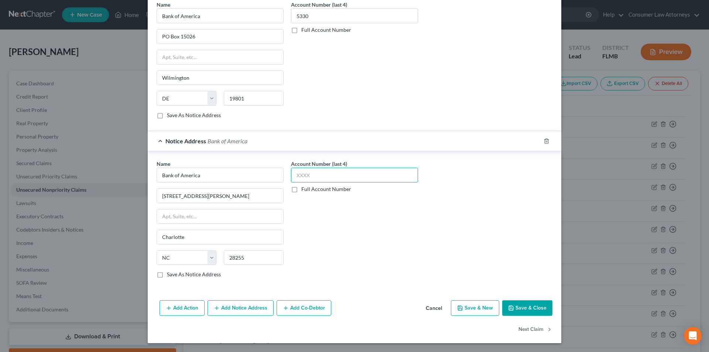
click at [322, 180] on input "text" at bounding box center [354, 175] width 127 height 15
type input "5330"
click at [529, 302] on button "Save & Close" at bounding box center [527, 308] width 50 height 16
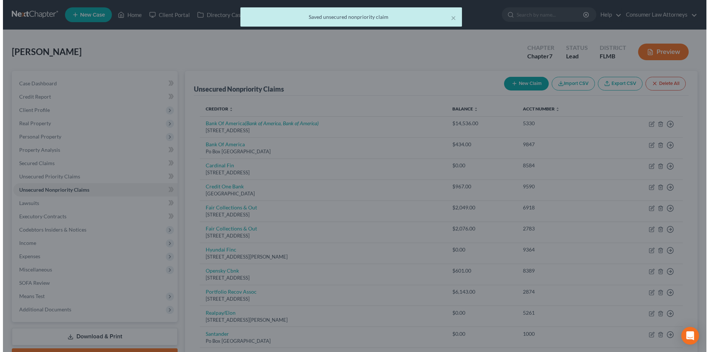
scroll to position [0, 0]
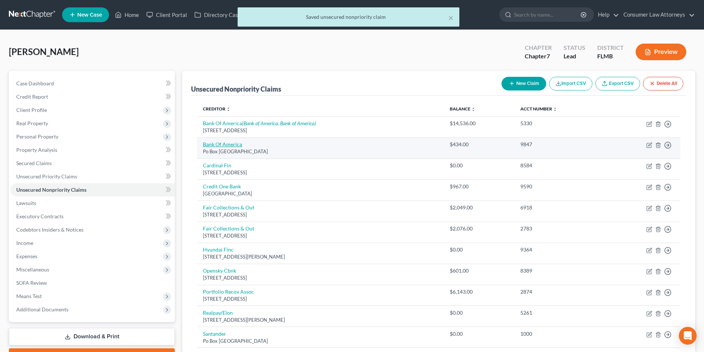
click at [231, 146] on link "Bank Of America" at bounding box center [222, 144] width 39 height 6
select select "45"
select select "2"
select select "0"
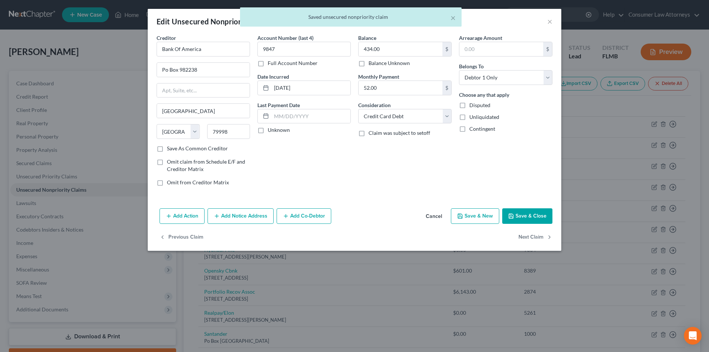
click at [239, 212] on button "Add Notice Address" at bounding box center [241, 216] width 66 height 16
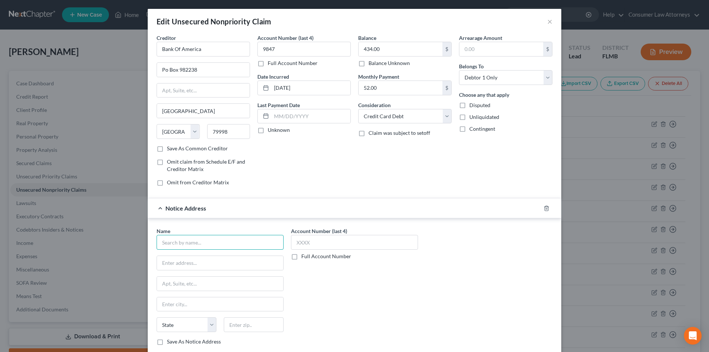
click at [209, 243] on input "text" at bounding box center [220, 242] width 127 height 15
paste input "Bank Of America"
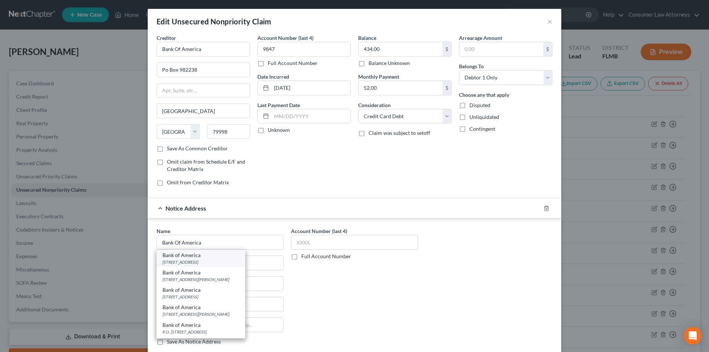
click at [198, 259] on div "[STREET_ADDRESS]" at bounding box center [200, 262] width 77 height 6
type input "Bank of America"
type input "PO Box 15026"
type input "Wilmington"
select select "7"
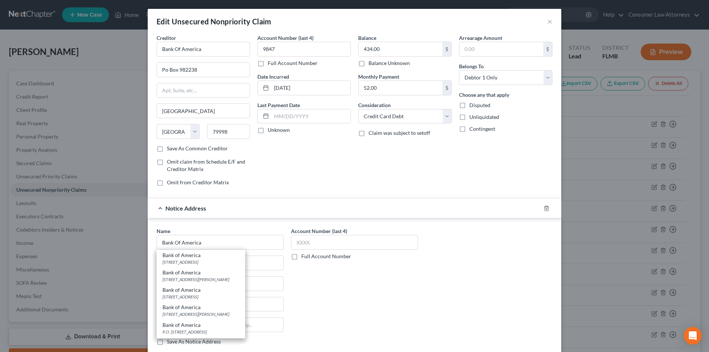
type input "19801"
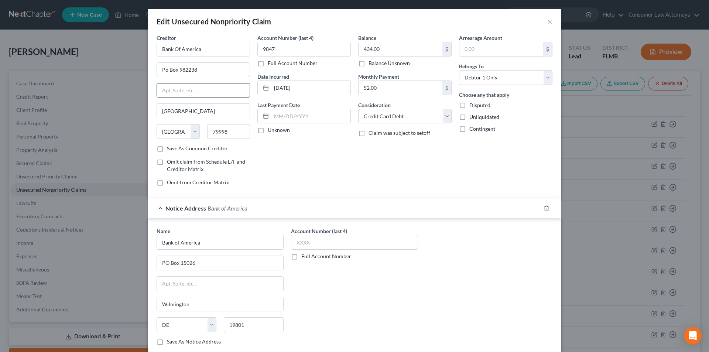
drag, startPoint x: 162, startPoint y: 72, endPoint x: 167, endPoint y: 85, distance: 13.3
click at [162, 72] on input "Po Box 982238" at bounding box center [203, 70] width 93 height 14
type input "PO Box 982238"
click at [307, 244] on input "text" at bounding box center [354, 242] width 127 height 15
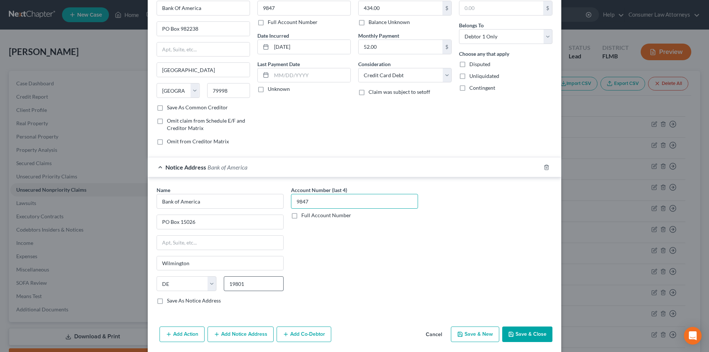
scroll to position [67, 0]
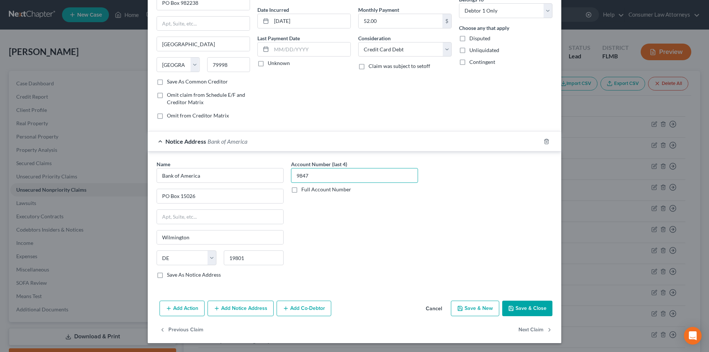
type input "9847"
click at [251, 315] on button "Add Notice Address" at bounding box center [241, 309] width 66 height 16
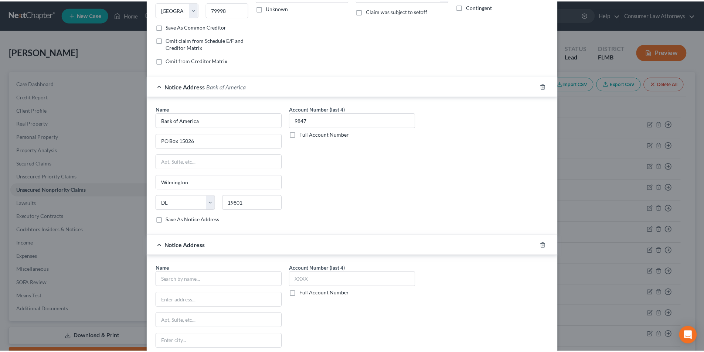
scroll to position [215, 0]
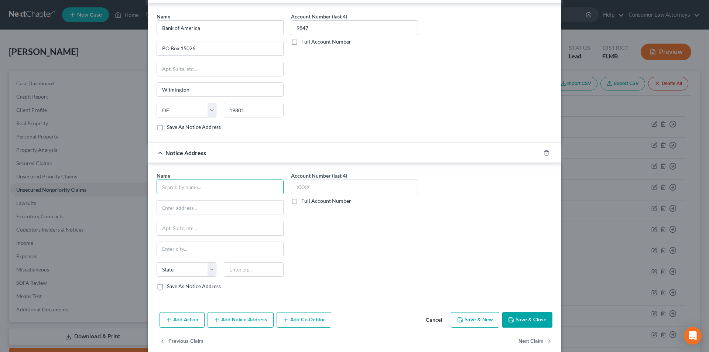
click at [199, 192] on input "text" at bounding box center [220, 186] width 127 height 15
paste input "Bank Of America"
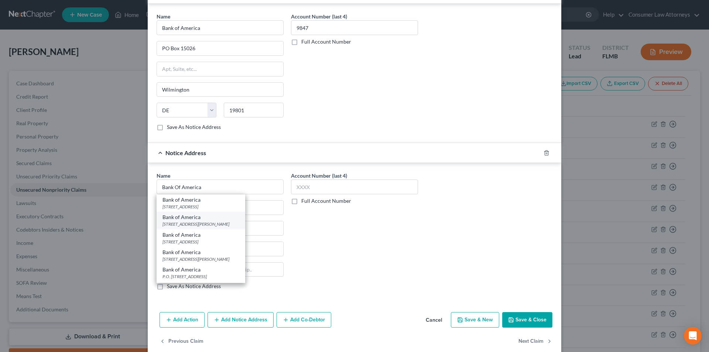
click at [195, 222] on div "[STREET_ADDRESS][PERSON_NAME]" at bounding box center [200, 224] width 77 height 6
type input "Bank of America"
type input "[STREET_ADDRESS][PERSON_NAME]"
type input "Charlotte"
select select "28"
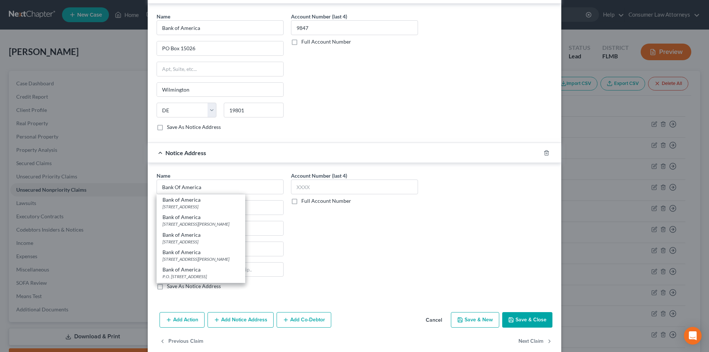
type input "28255"
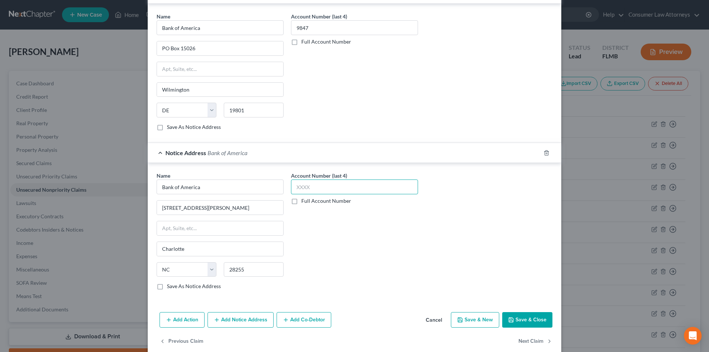
click at [315, 188] on input "text" at bounding box center [354, 186] width 127 height 15
type input "9847"
click at [531, 316] on button "Save & Close" at bounding box center [527, 320] width 50 height 16
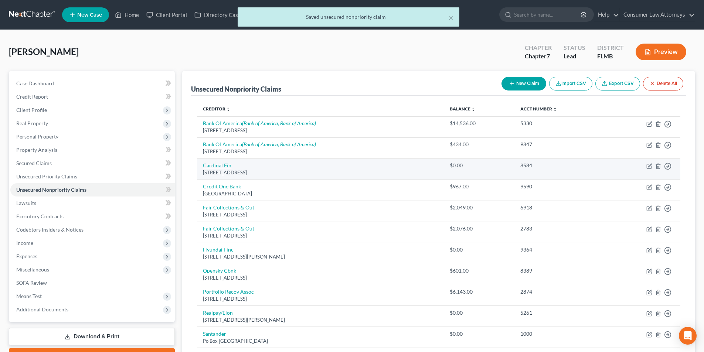
click at [224, 165] on link "Cardinal Fin" at bounding box center [217, 165] width 28 height 6
select select "14"
select select "1"
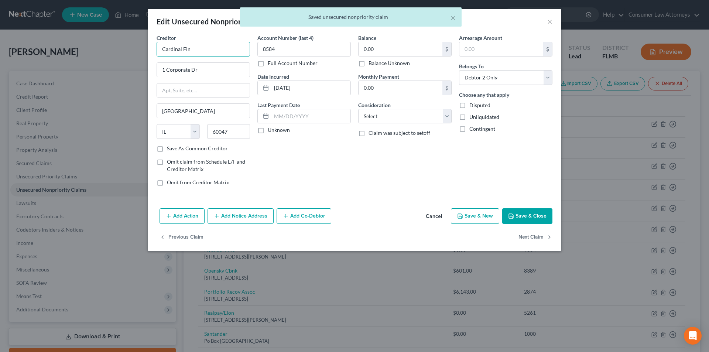
click at [218, 55] on input "Cardinal Fin" at bounding box center [203, 49] width 93 height 15
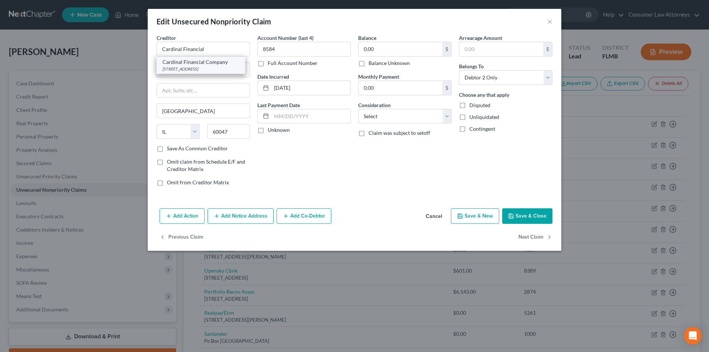
click at [196, 64] on div "Cardinal Financial Company" at bounding box center [200, 61] width 77 height 7
type input "Cardinal Financial Company"
type input "[STREET_ADDRESS]"
type input "Suite 360"
click at [523, 215] on button "Save & Close" at bounding box center [527, 216] width 50 height 16
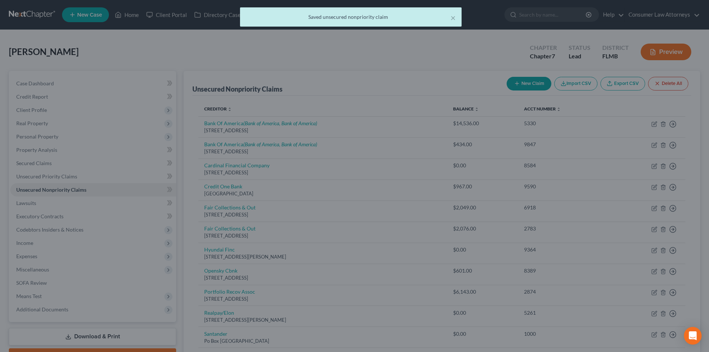
type input "0"
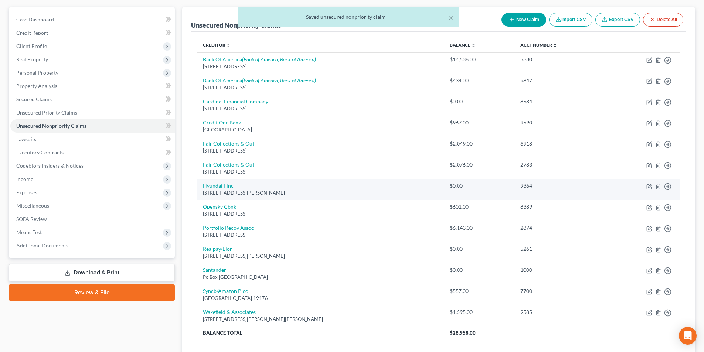
scroll to position [74, 0]
